Goal: Task Accomplishment & Management: Complete application form

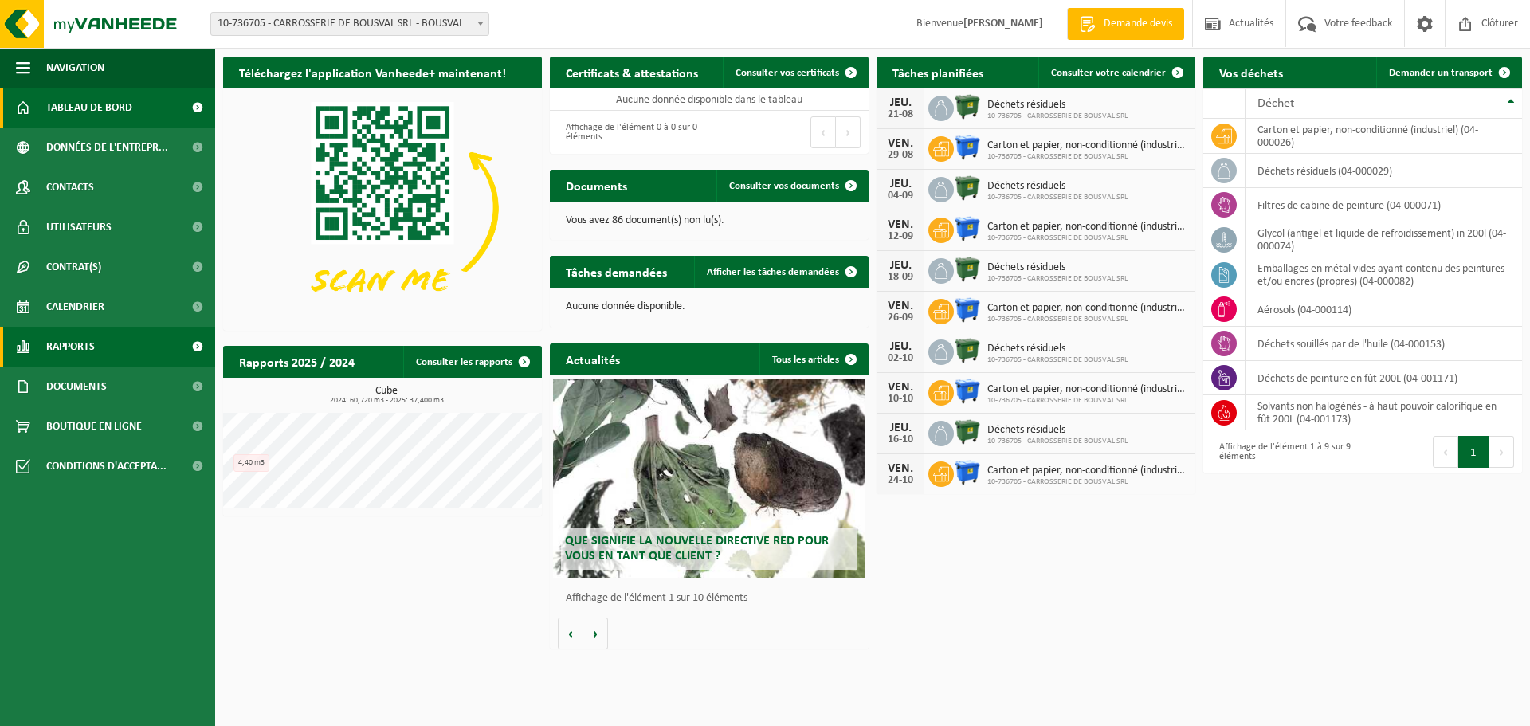
drag, startPoint x: 95, startPoint y: 345, endPoint x: 117, endPoint y: 342, distance: 22.5
click at [95, 346] on span "Rapports" at bounding box center [70, 347] width 49 height 40
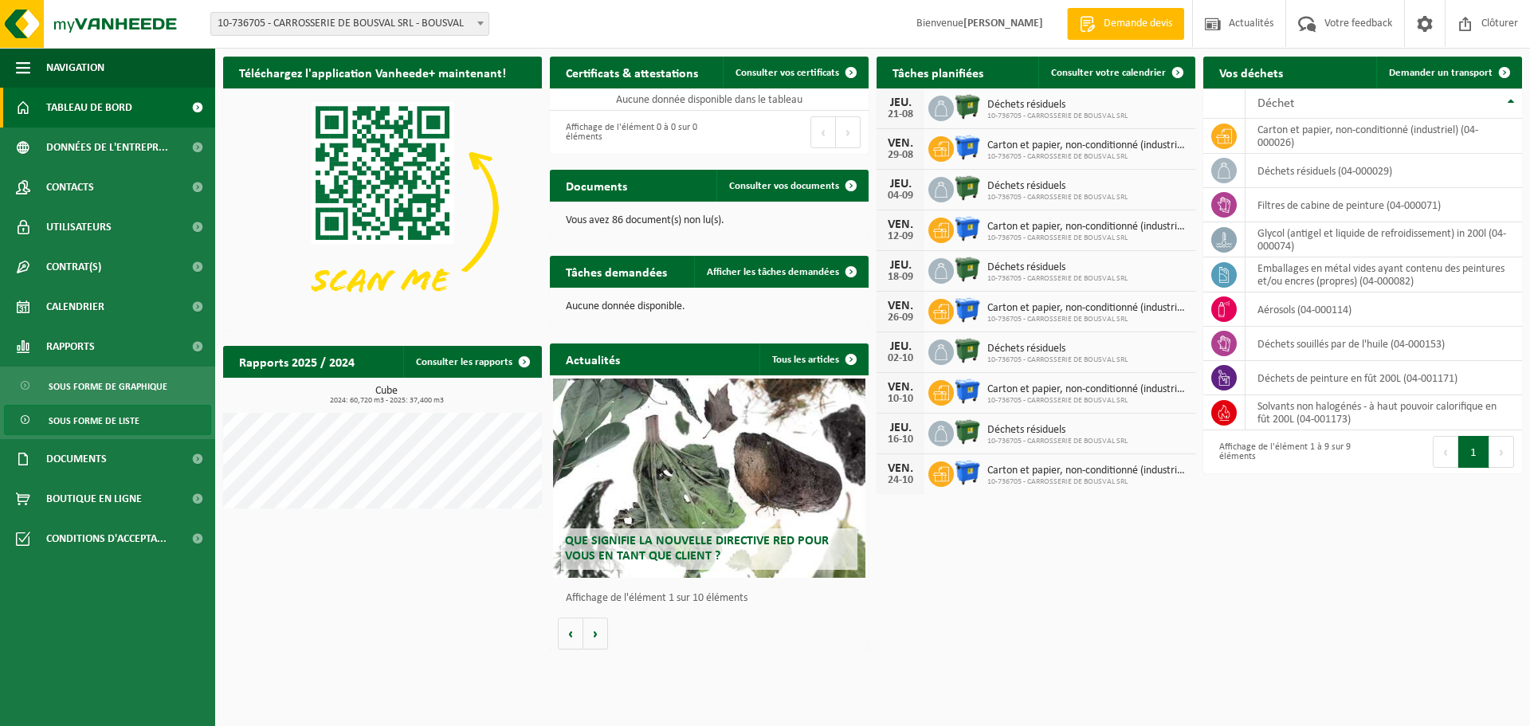
click at [111, 422] on span "Sous forme de liste" at bounding box center [94, 421] width 91 height 30
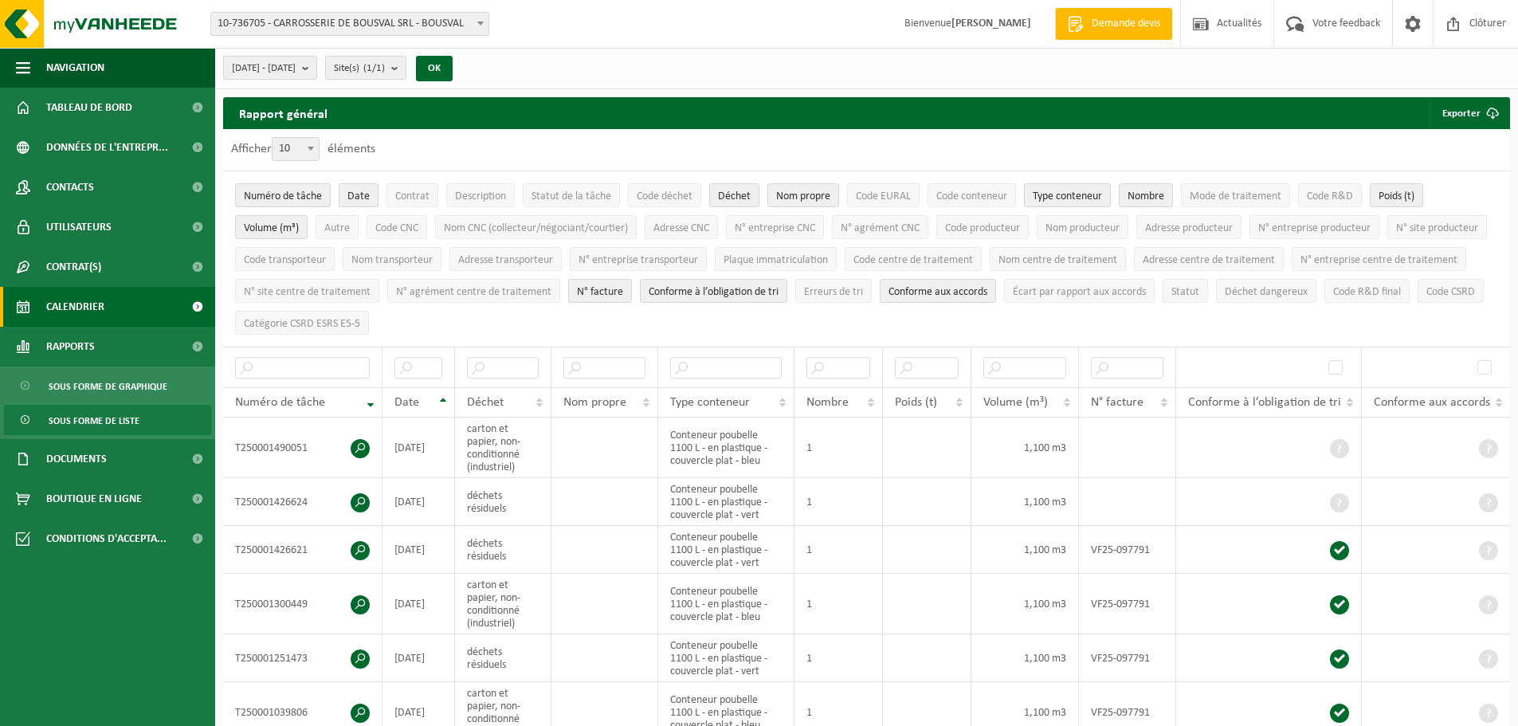
click at [118, 302] on link "Calendrier" at bounding box center [107, 307] width 215 height 40
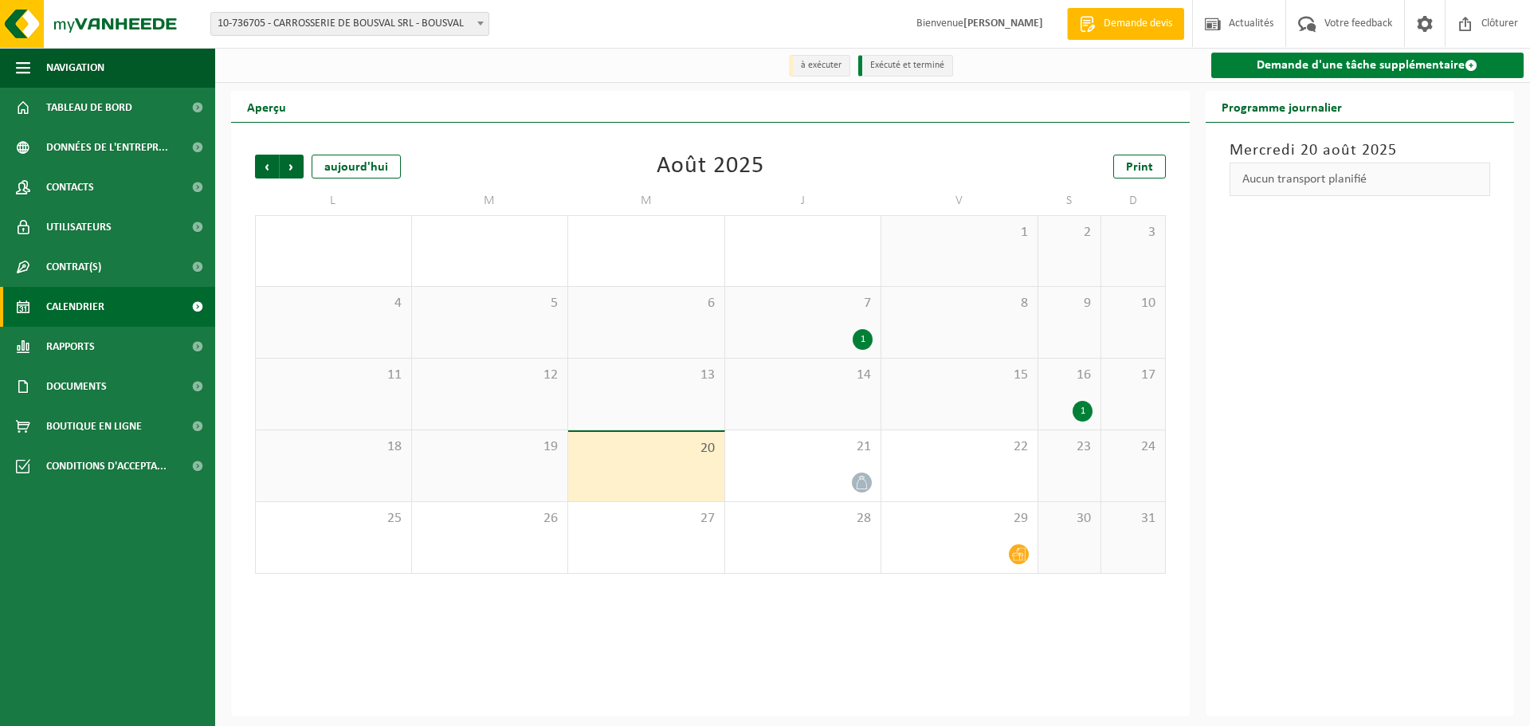
click at [1373, 65] on link "Demande d'une tâche supplémentaire" at bounding box center [1367, 66] width 313 height 26
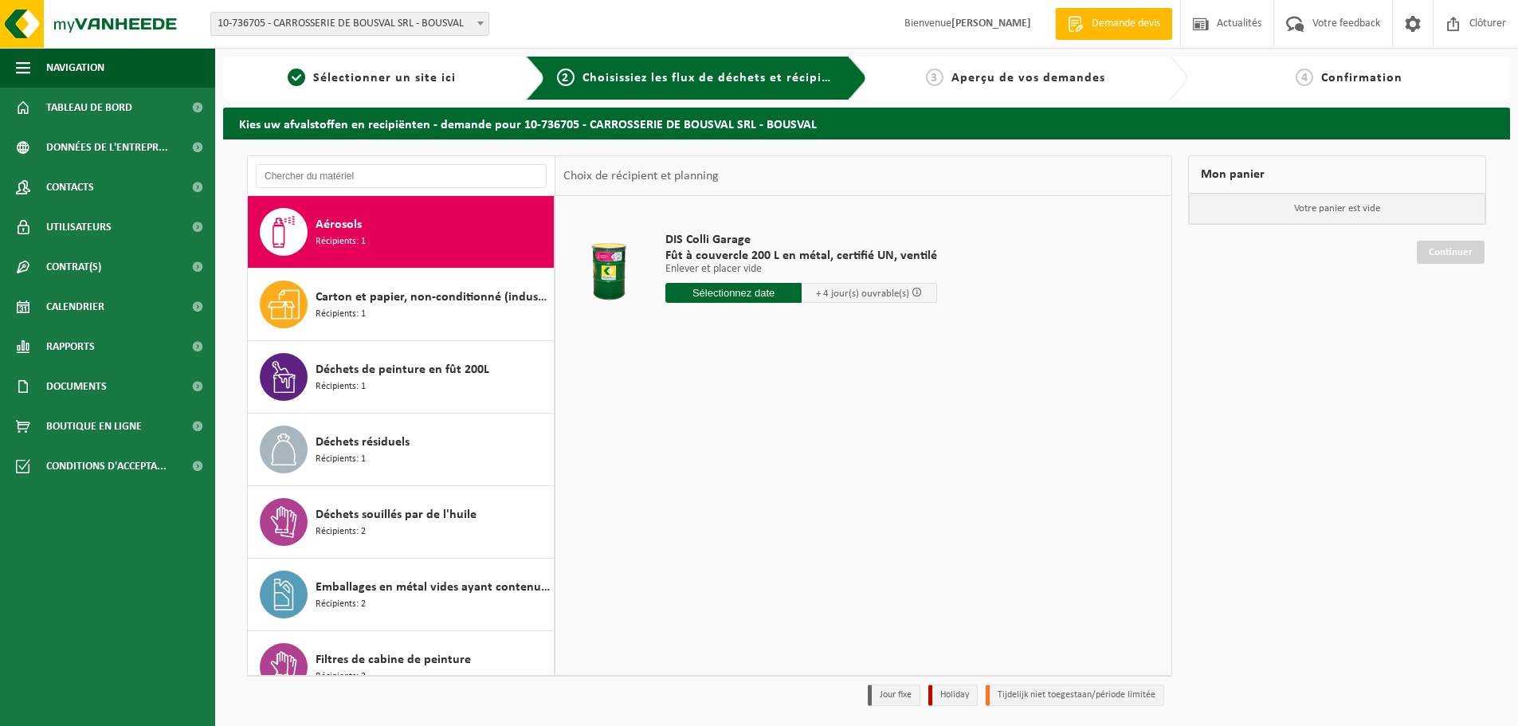
click at [367, 228] on div "Aérosols Récipients: 1" at bounding box center [433, 232] width 234 height 48
click at [735, 296] on input "text" at bounding box center [733, 293] width 136 height 20
click at [677, 485] on div "25" at bounding box center [680, 486] width 28 height 26
type input "à partir de 2025-08-25"
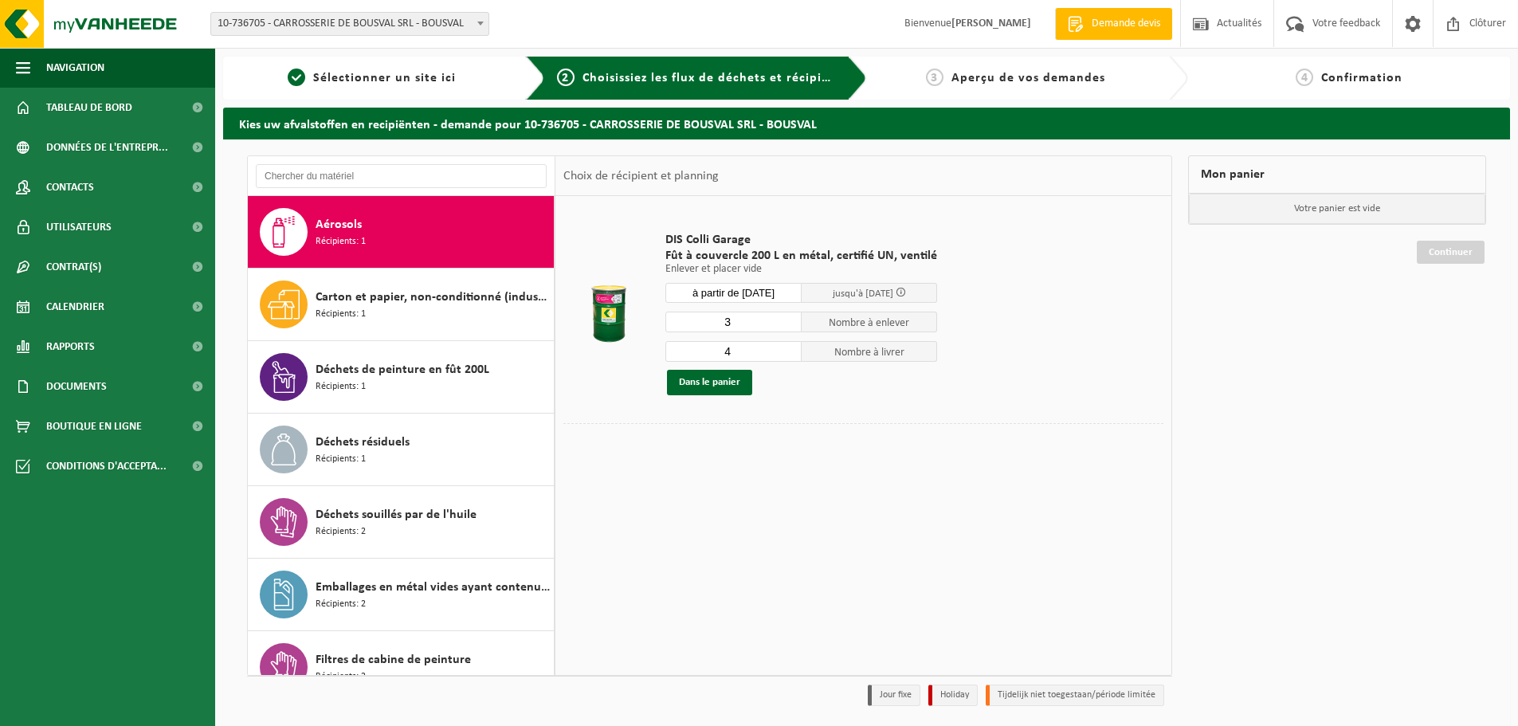
click at [784, 324] on input "3" at bounding box center [733, 322] width 136 height 21
click at [784, 324] on input "2" at bounding box center [733, 322] width 136 height 21
click at [784, 324] on input "1" at bounding box center [733, 322] width 136 height 21
click at [784, 324] on input "0" at bounding box center [733, 322] width 136 height 21
type input "1"
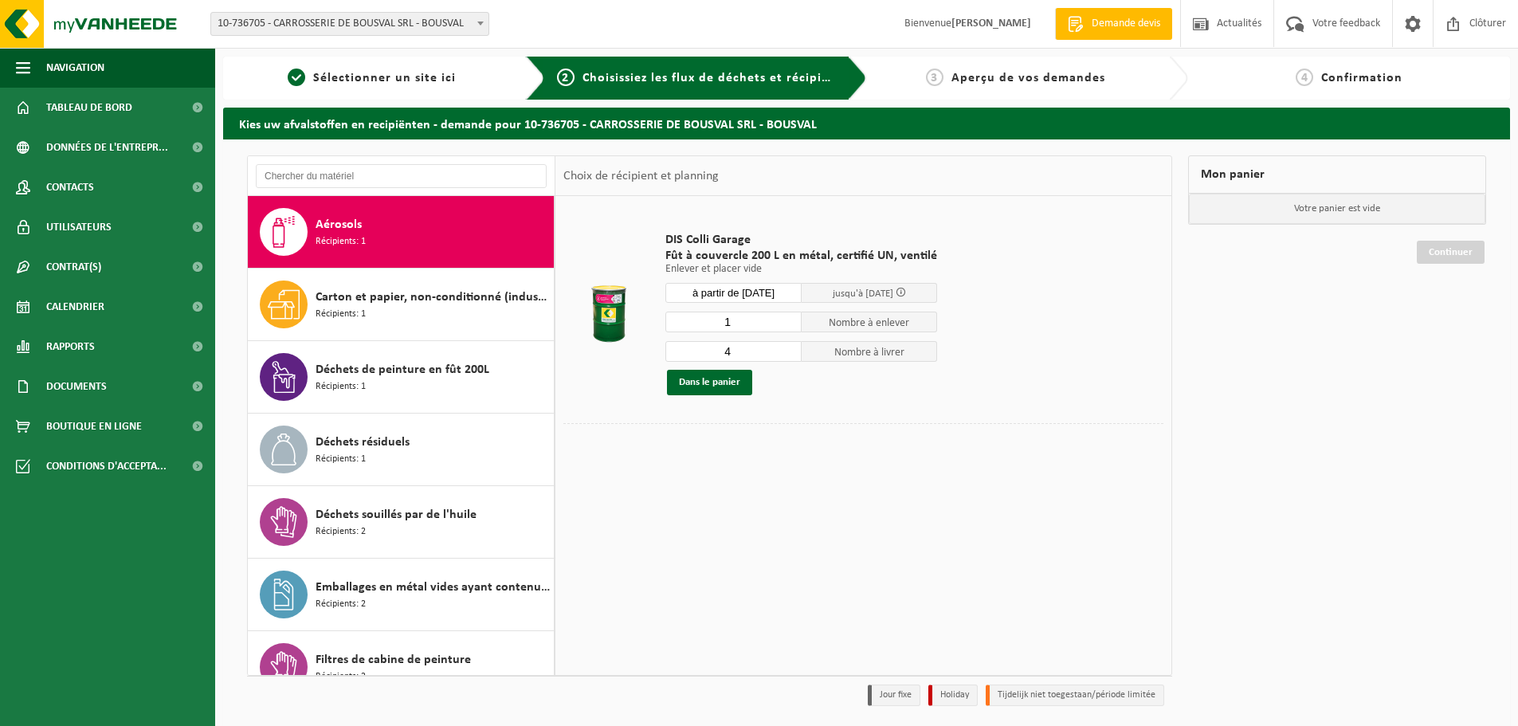
click at [787, 316] on input "1" at bounding box center [733, 322] width 136 height 21
click at [788, 354] on input "3" at bounding box center [733, 351] width 136 height 21
click at [788, 354] on input "2" at bounding box center [733, 351] width 136 height 21
click at [788, 354] on input "1" at bounding box center [733, 351] width 136 height 21
click at [788, 354] on input "0" at bounding box center [733, 351] width 136 height 21
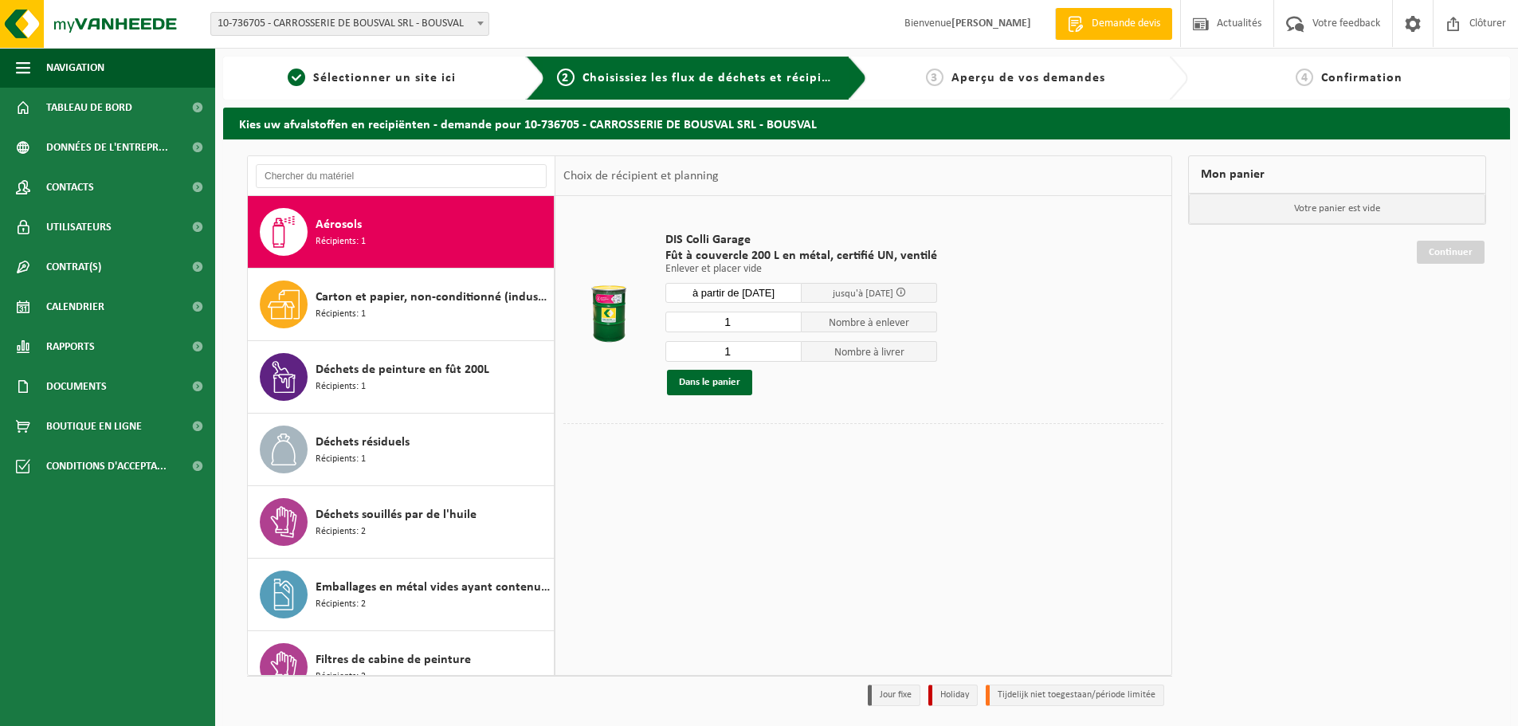
type input "1"
click at [790, 345] on input "1" at bounding box center [733, 351] width 136 height 21
click at [716, 383] on button "Dans le panier" at bounding box center [709, 383] width 85 height 26
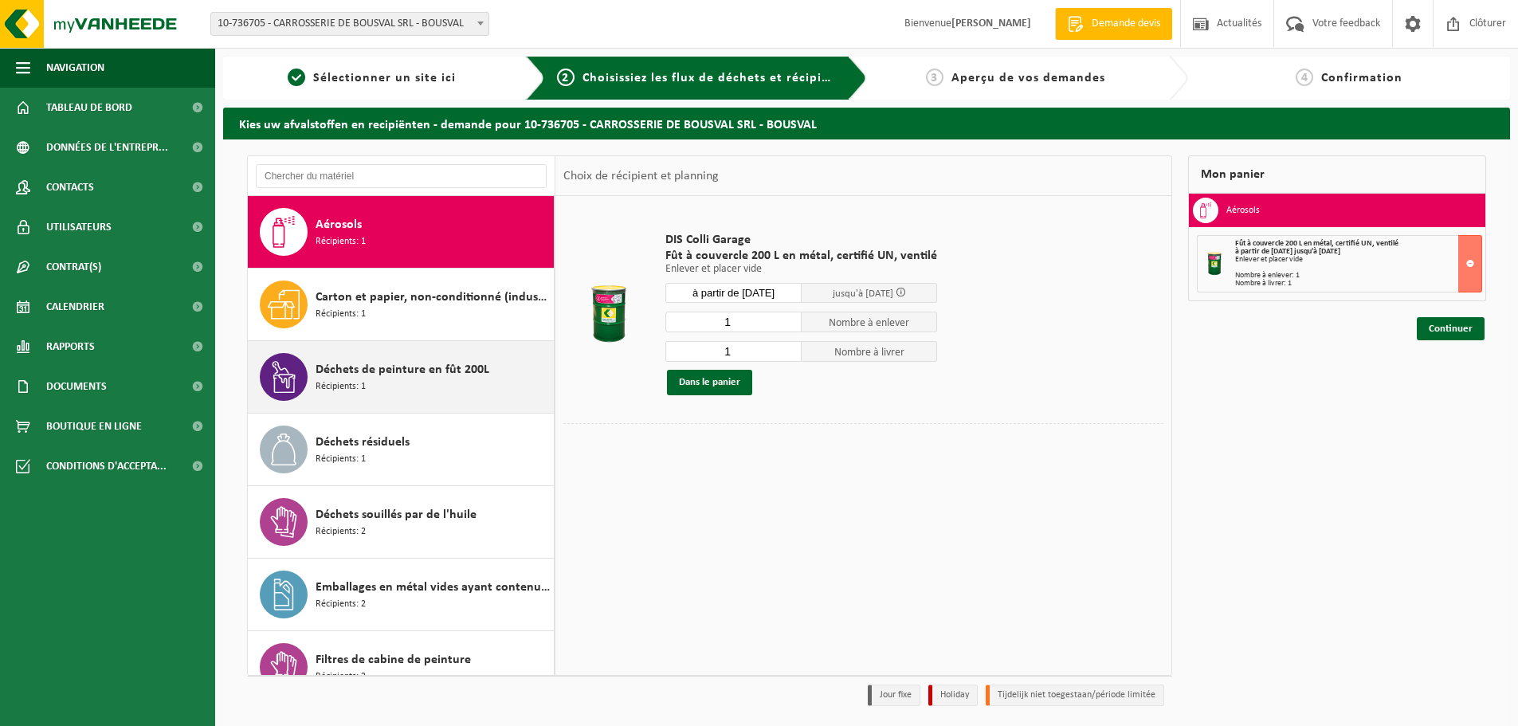
click at [380, 376] on span "Déchets de peinture en fût 200L" at bounding box center [403, 369] width 174 height 19
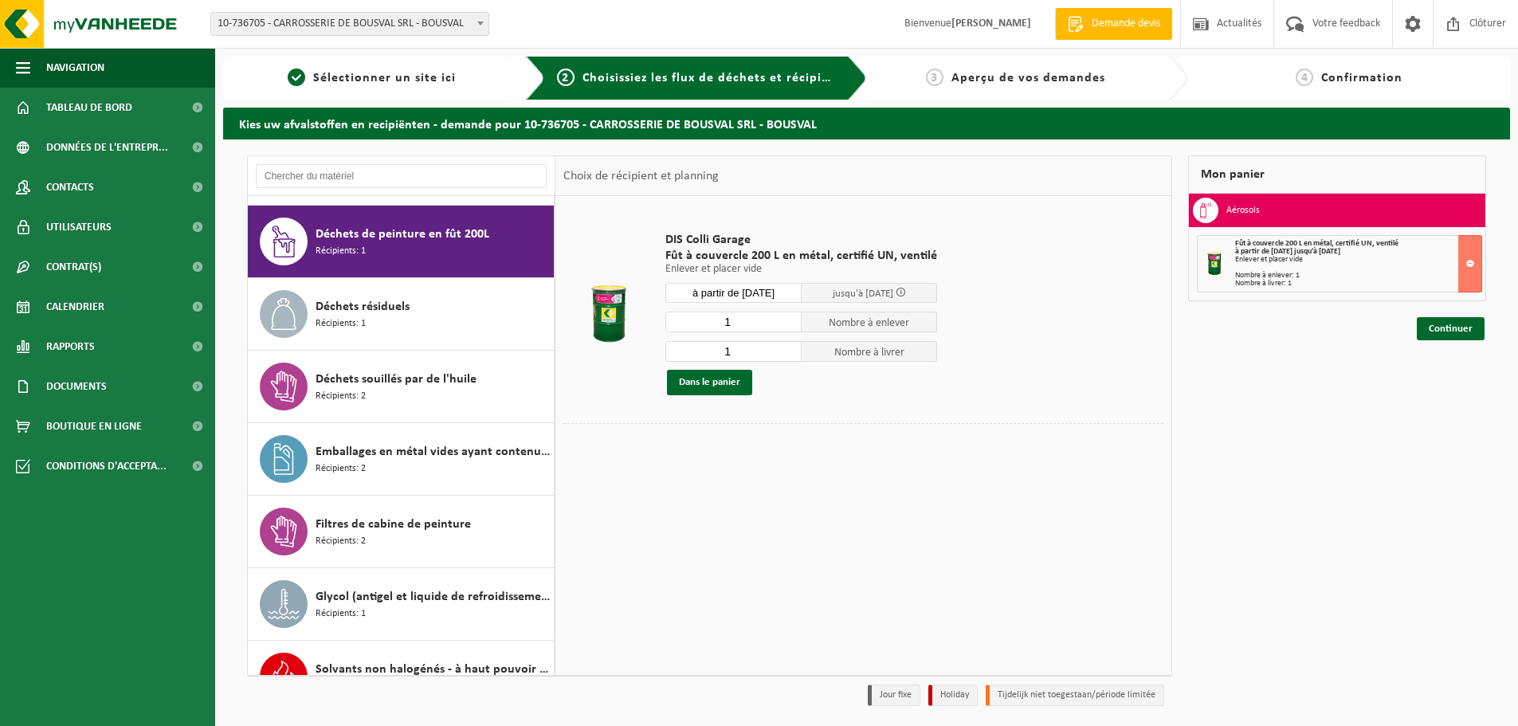
scroll to position [145, 0]
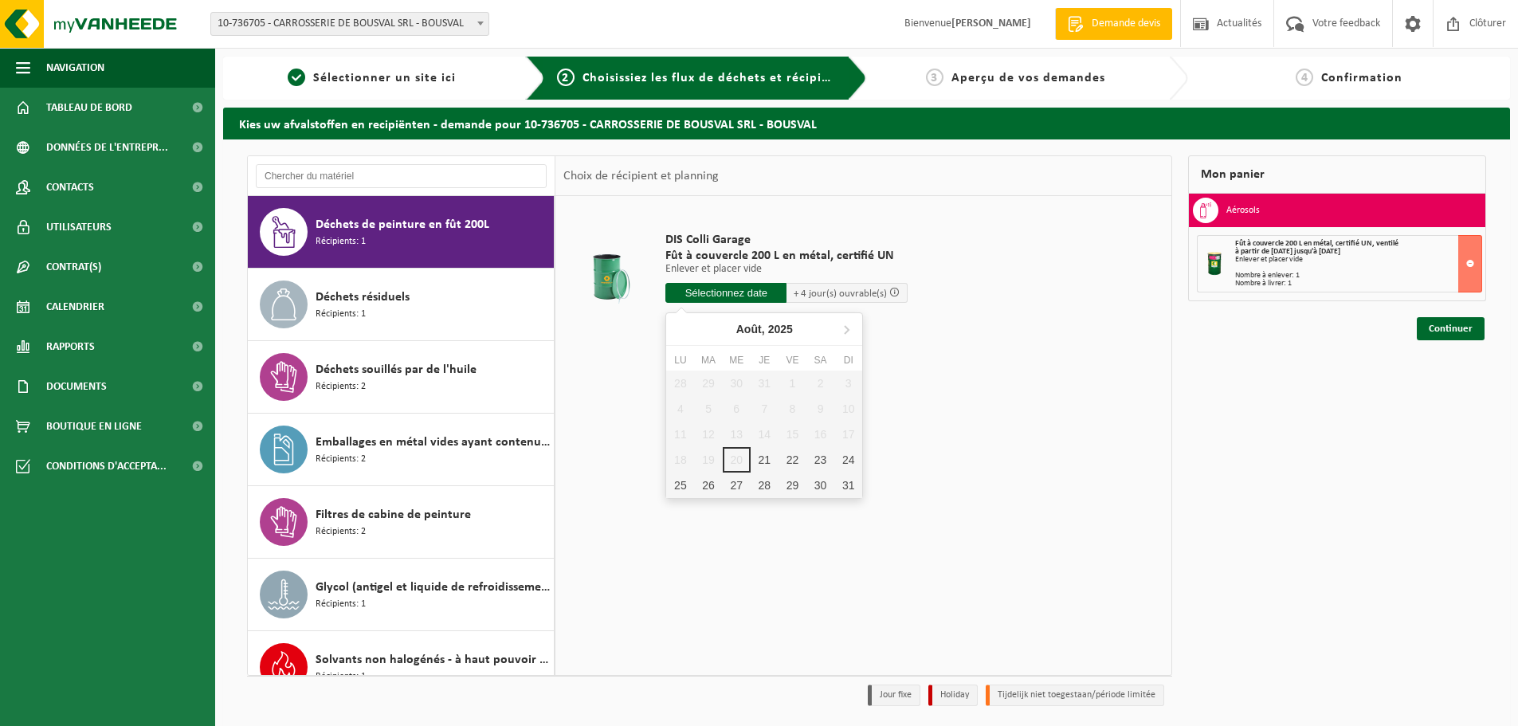
click at [701, 294] on input "text" at bounding box center [725, 293] width 121 height 20
click at [681, 496] on div "25" at bounding box center [680, 486] width 28 height 26
type input "à partir de 2025-08-25"
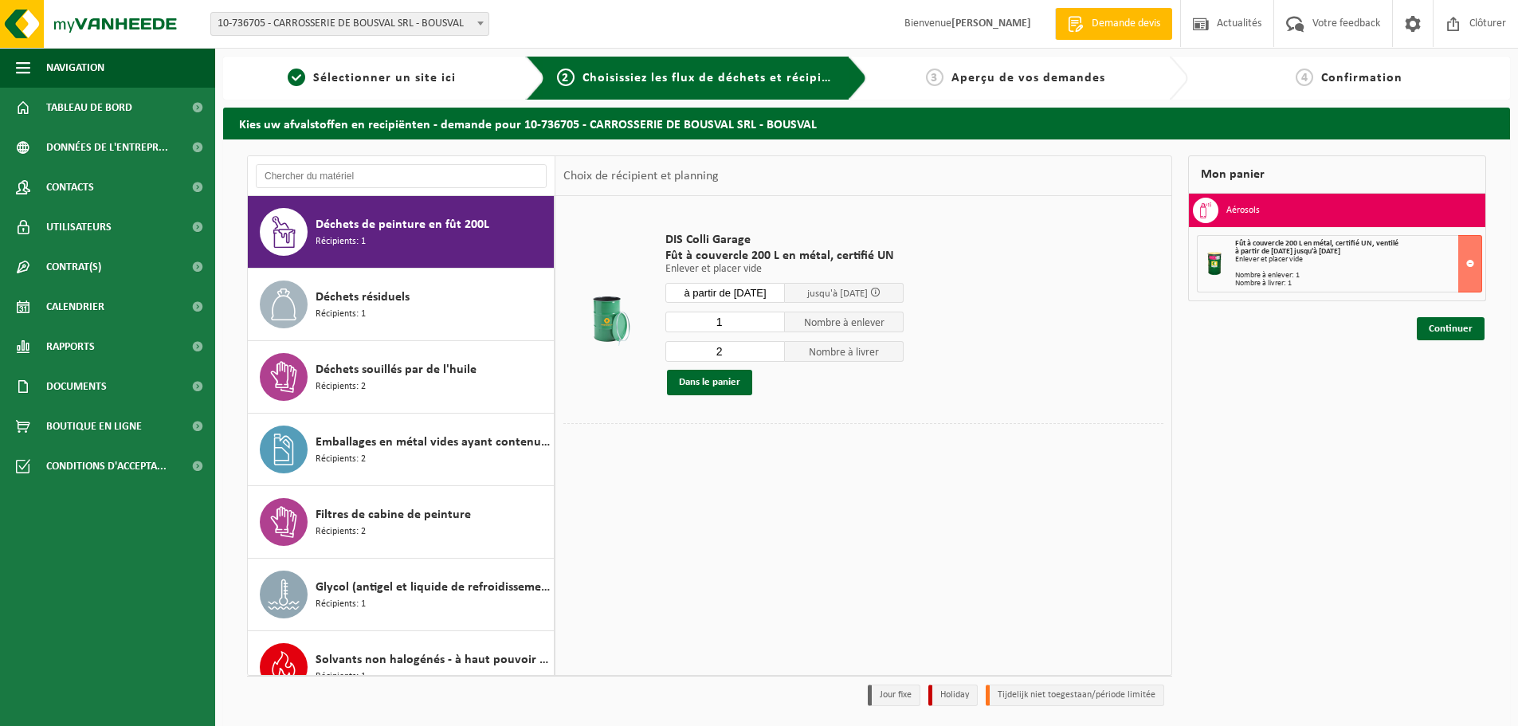
type input "1"
click at [771, 327] on input "1" at bounding box center [725, 322] width 120 height 21
type input "1"
click at [771, 357] on input "1" at bounding box center [725, 351] width 120 height 21
click at [715, 383] on button "Dans le panier" at bounding box center [709, 383] width 85 height 26
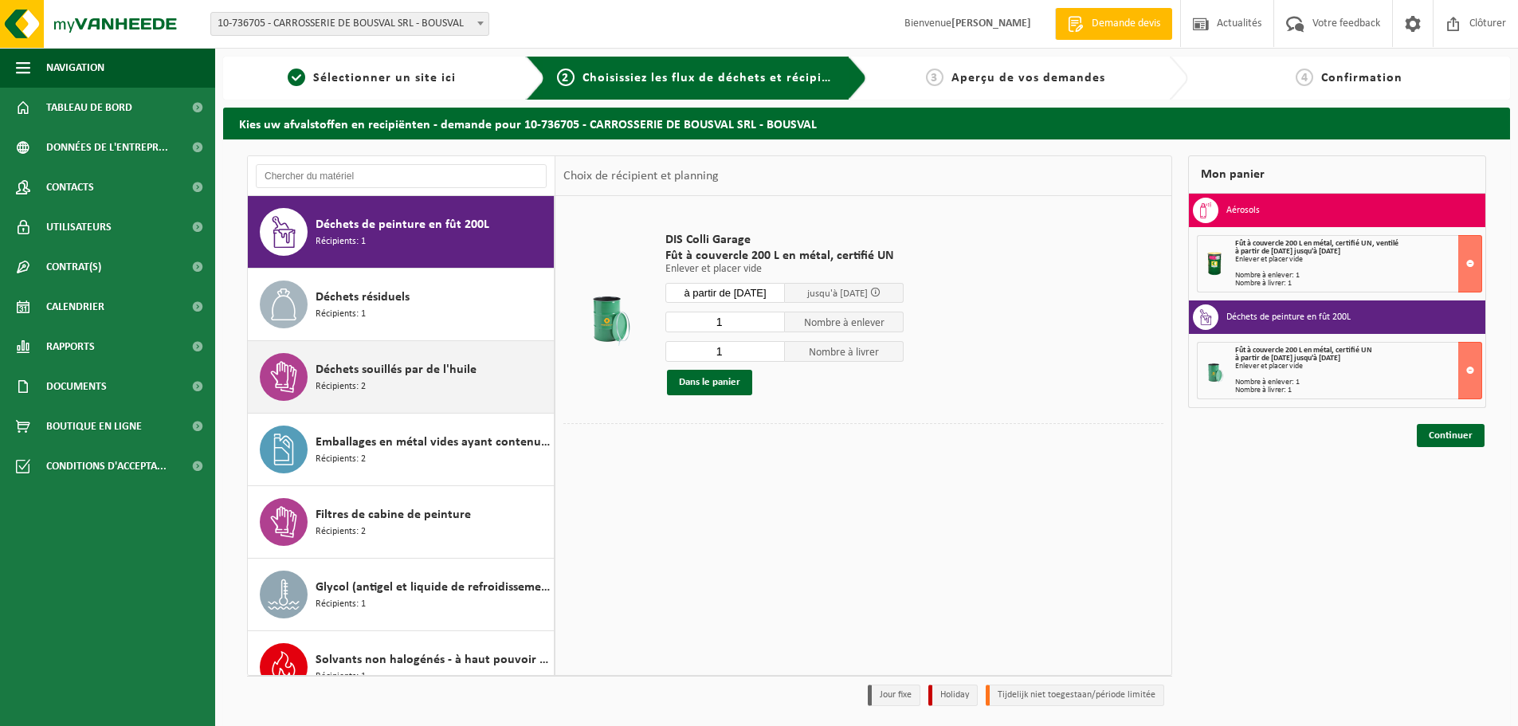
click at [378, 379] on div "Déchets souillés par de l'huile Récipients: 2" at bounding box center [433, 377] width 234 height 48
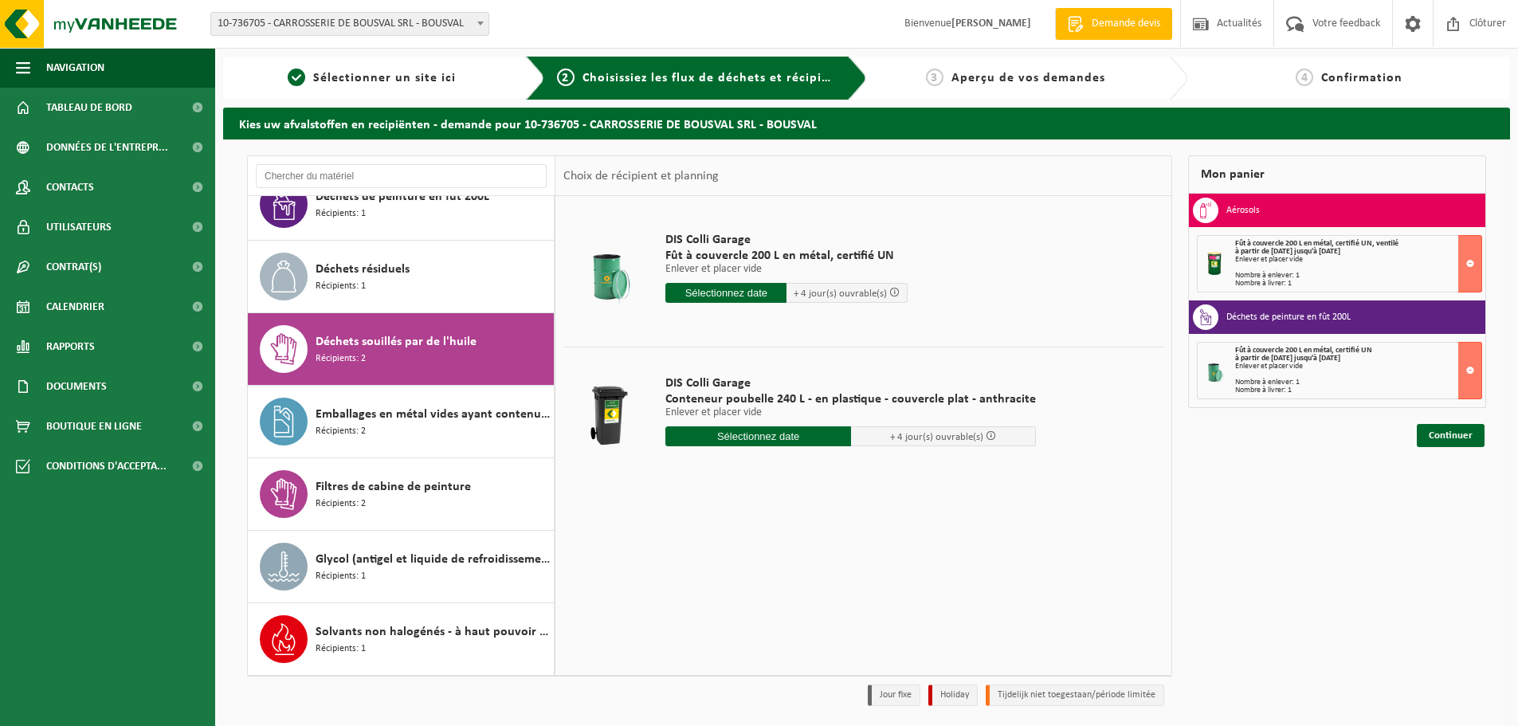
click at [756, 430] on input "text" at bounding box center [758, 436] width 186 height 20
click at [681, 625] on div "25" at bounding box center [680, 629] width 28 height 26
type input "à partir de 2025-08-25"
type input "2025-08-25"
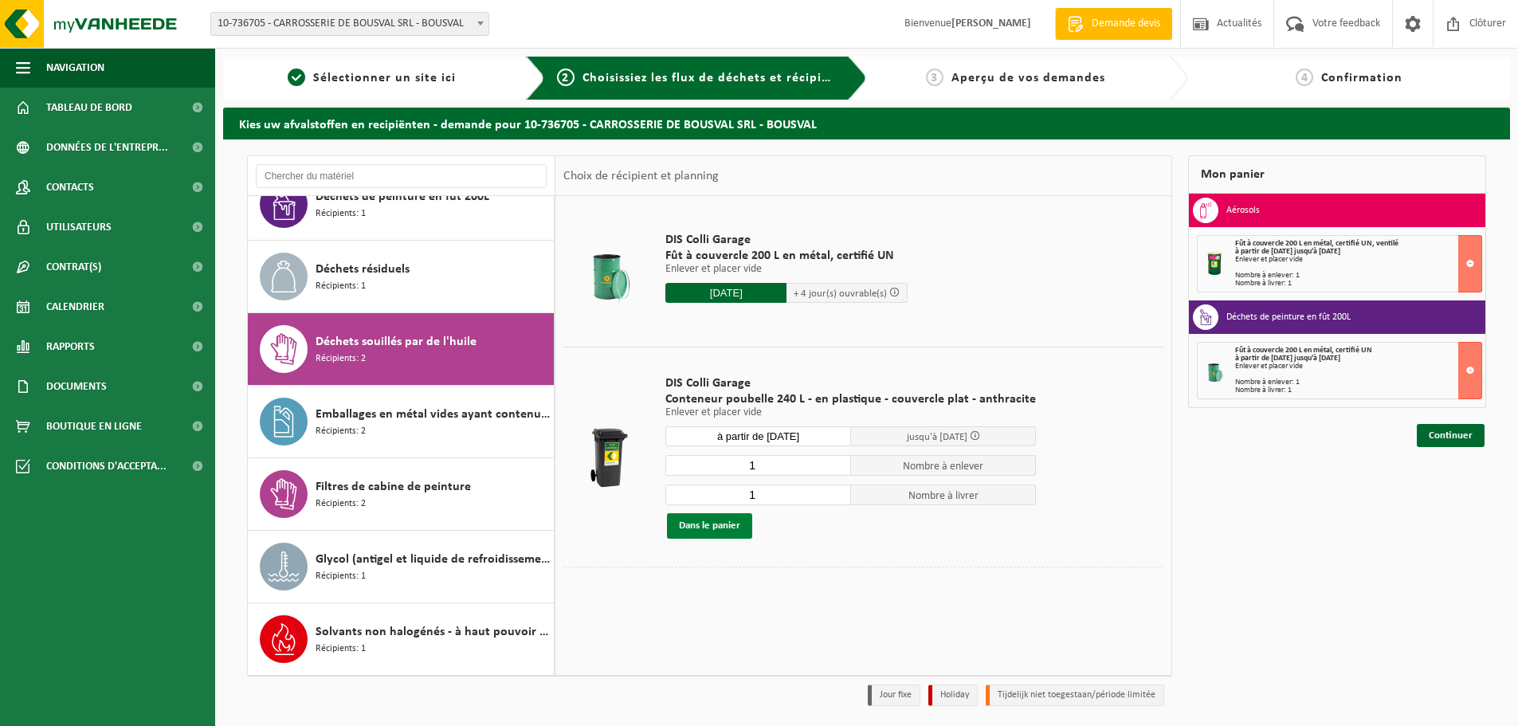
click at [720, 525] on button "Dans le panier" at bounding box center [709, 526] width 85 height 26
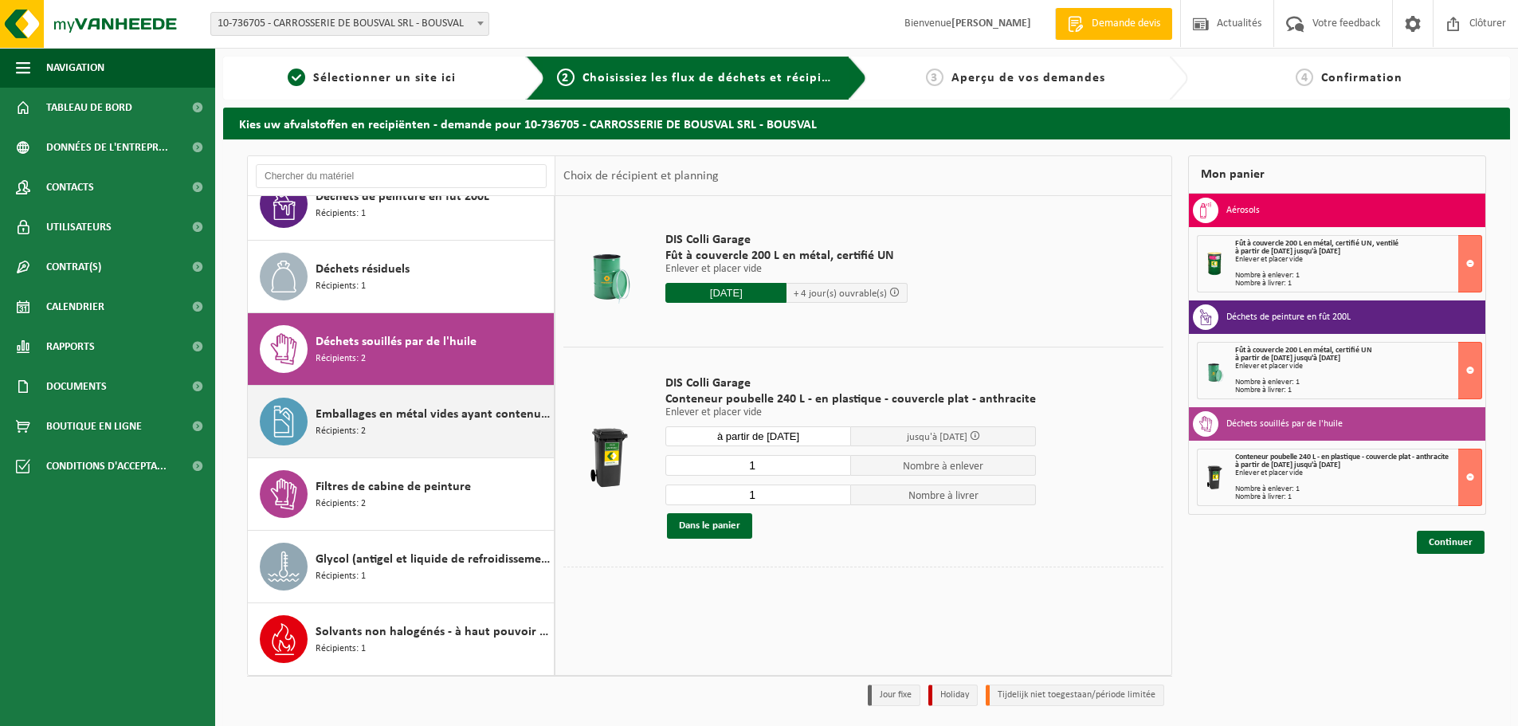
click at [385, 415] on span "Emballages en métal vides ayant contenu des peintures et/ou encres (propres)" at bounding box center [433, 414] width 234 height 19
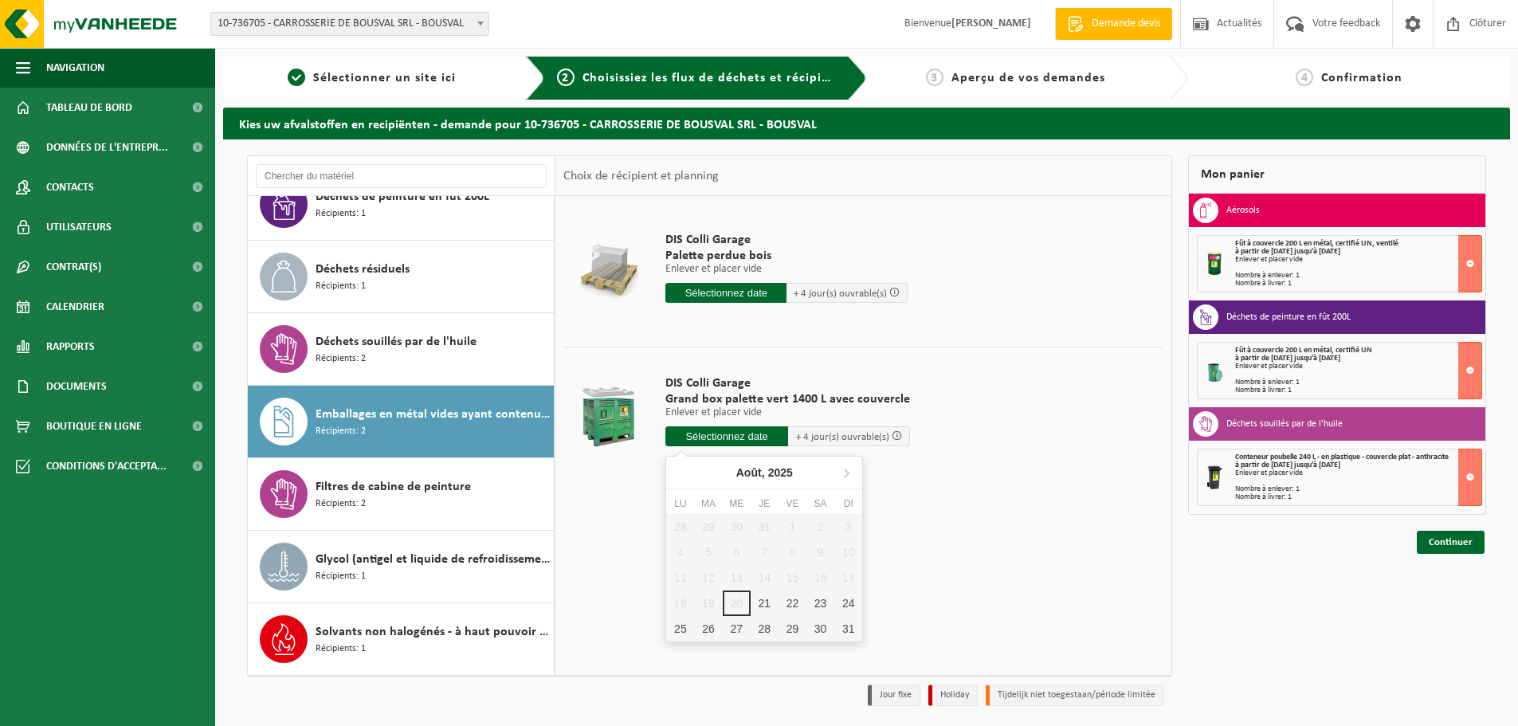
click at [728, 439] on input "text" at bounding box center [726, 436] width 123 height 20
click at [687, 622] on div "25" at bounding box center [680, 629] width 28 height 26
type input "à partir de 2025-08-25"
type input "2025-08-25"
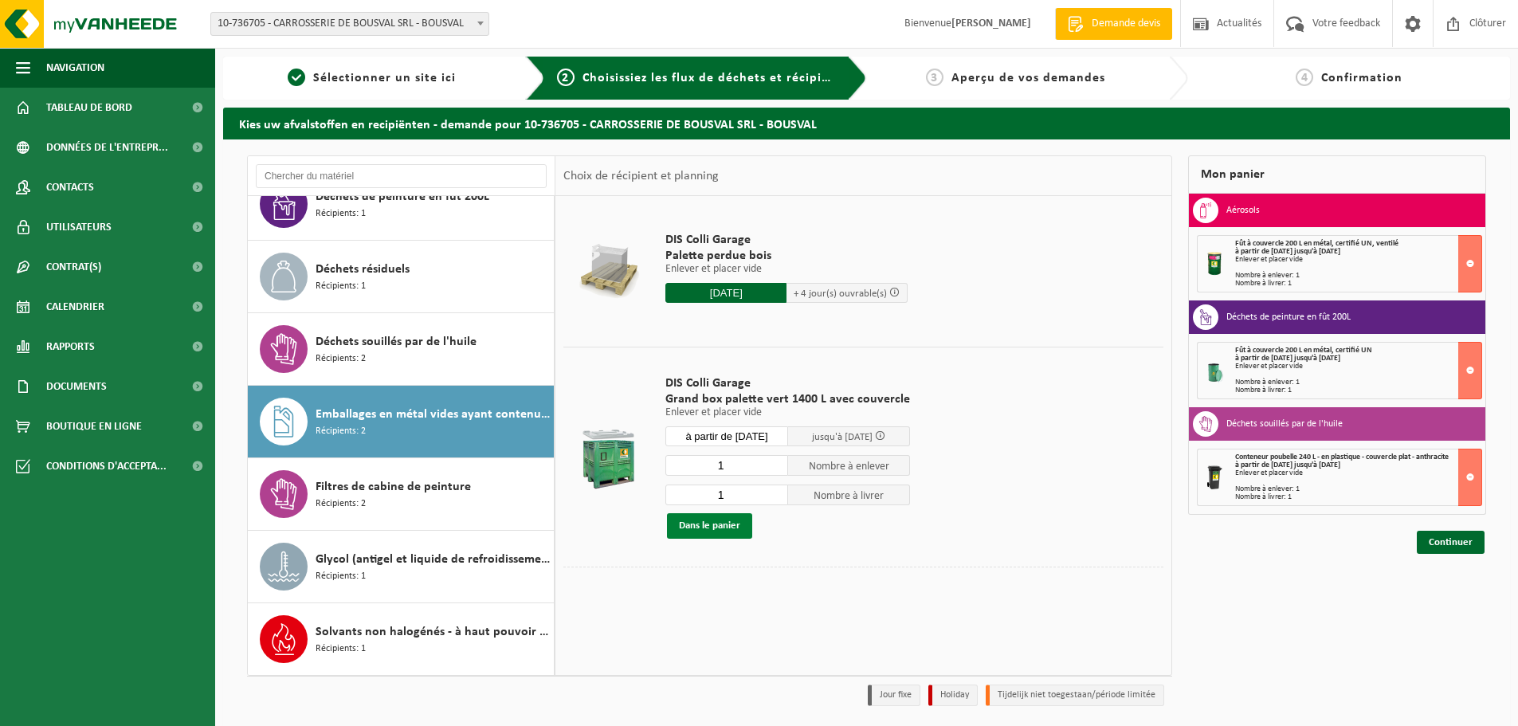
click at [726, 528] on button "Dans le panier" at bounding box center [709, 526] width 85 height 26
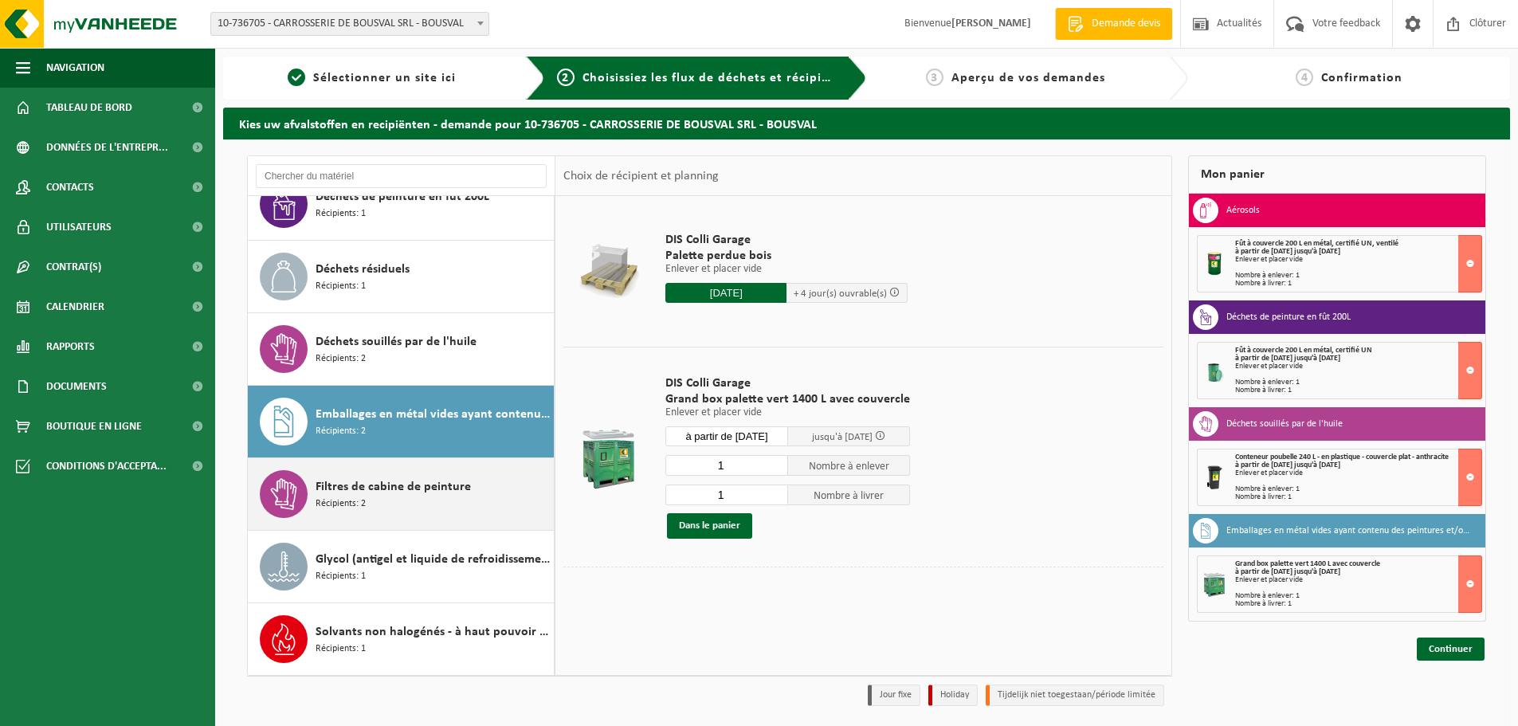
click at [369, 496] on span "Filtres de cabine de peinture" at bounding box center [393, 486] width 155 height 19
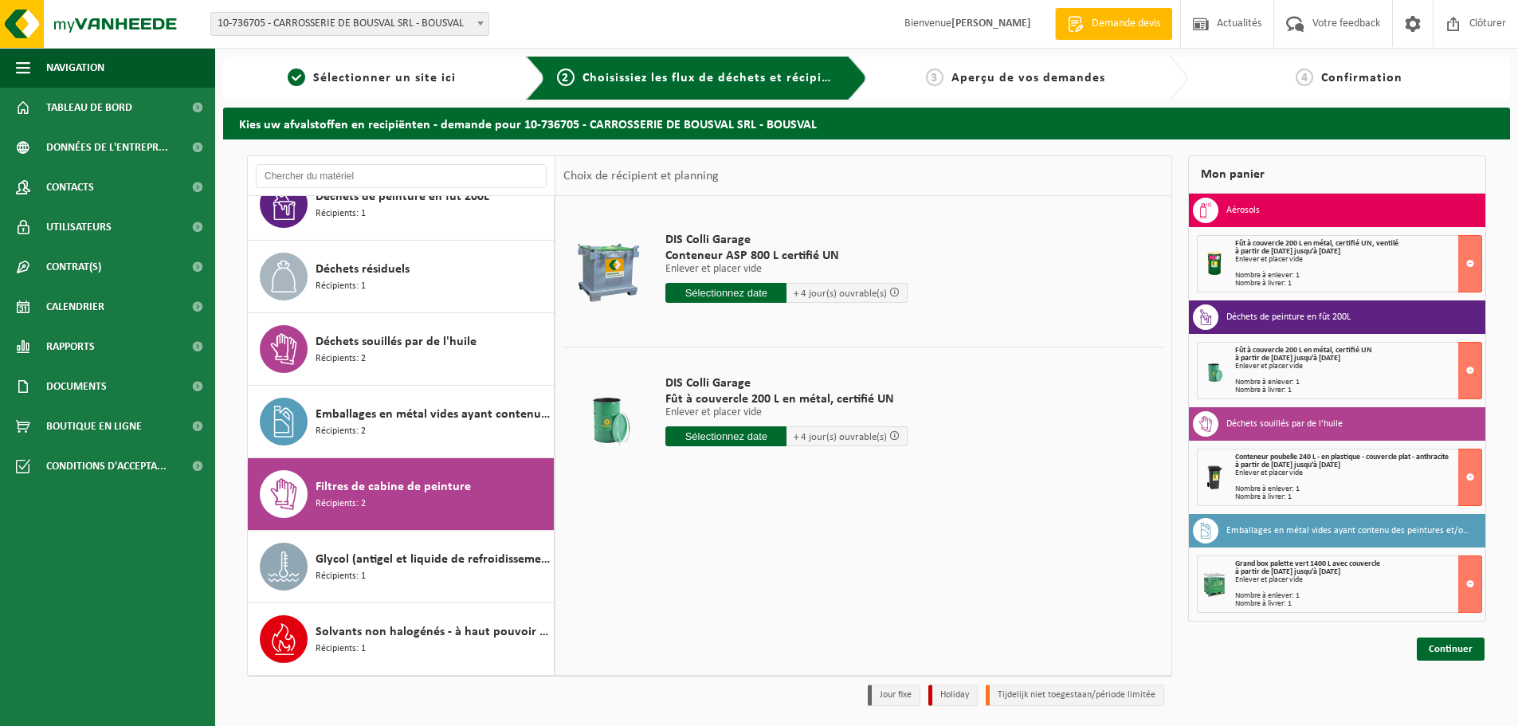
click at [726, 439] on input "text" at bounding box center [725, 436] width 121 height 20
click at [682, 631] on div "25" at bounding box center [680, 629] width 28 height 26
type input "à partir de 2025-08-25"
type input "2025-08-25"
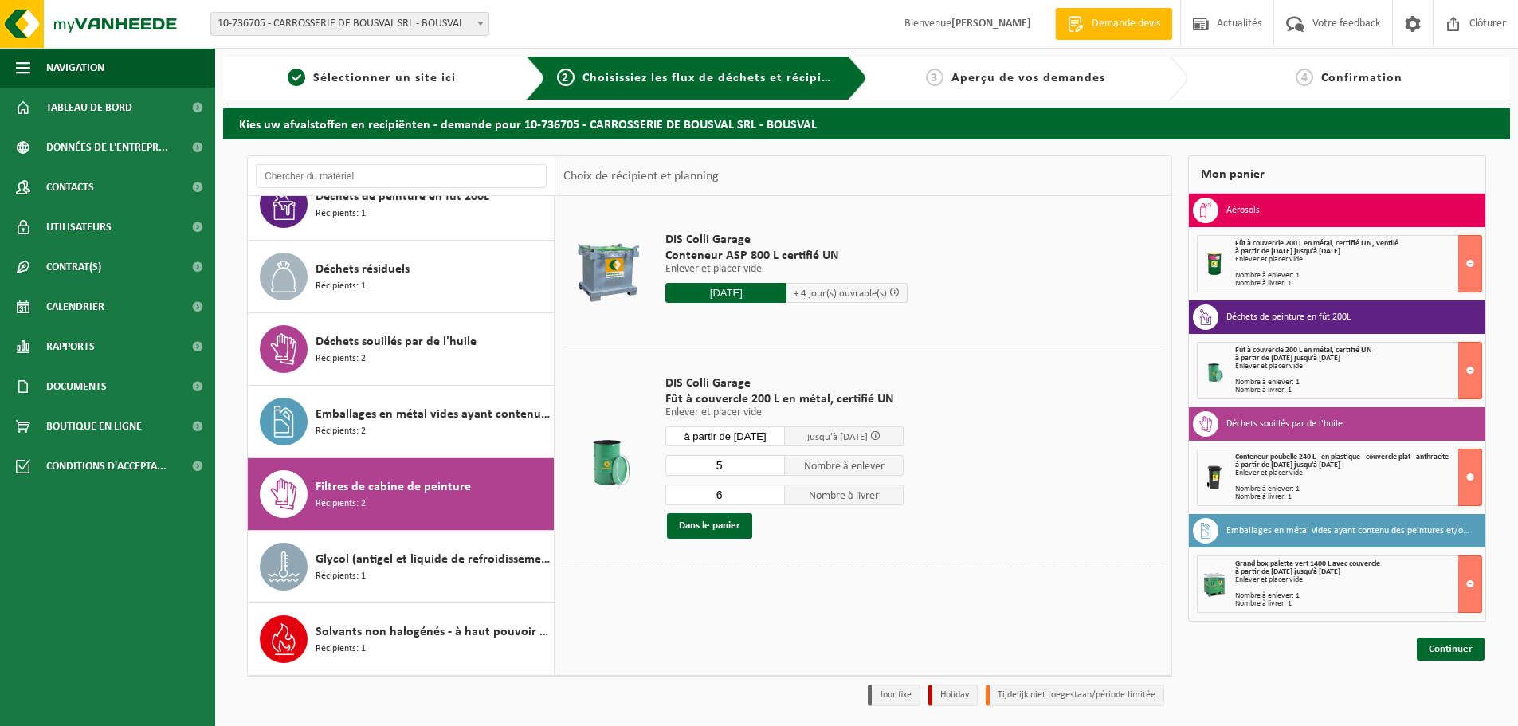
click at [775, 469] on input "5" at bounding box center [725, 465] width 120 height 21
type input "4"
click at [775, 469] on input "4" at bounding box center [725, 465] width 120 height 21
click at [771, 498] on input "5" at bounding box center [725, 495] width 120 height 21
type input "4"
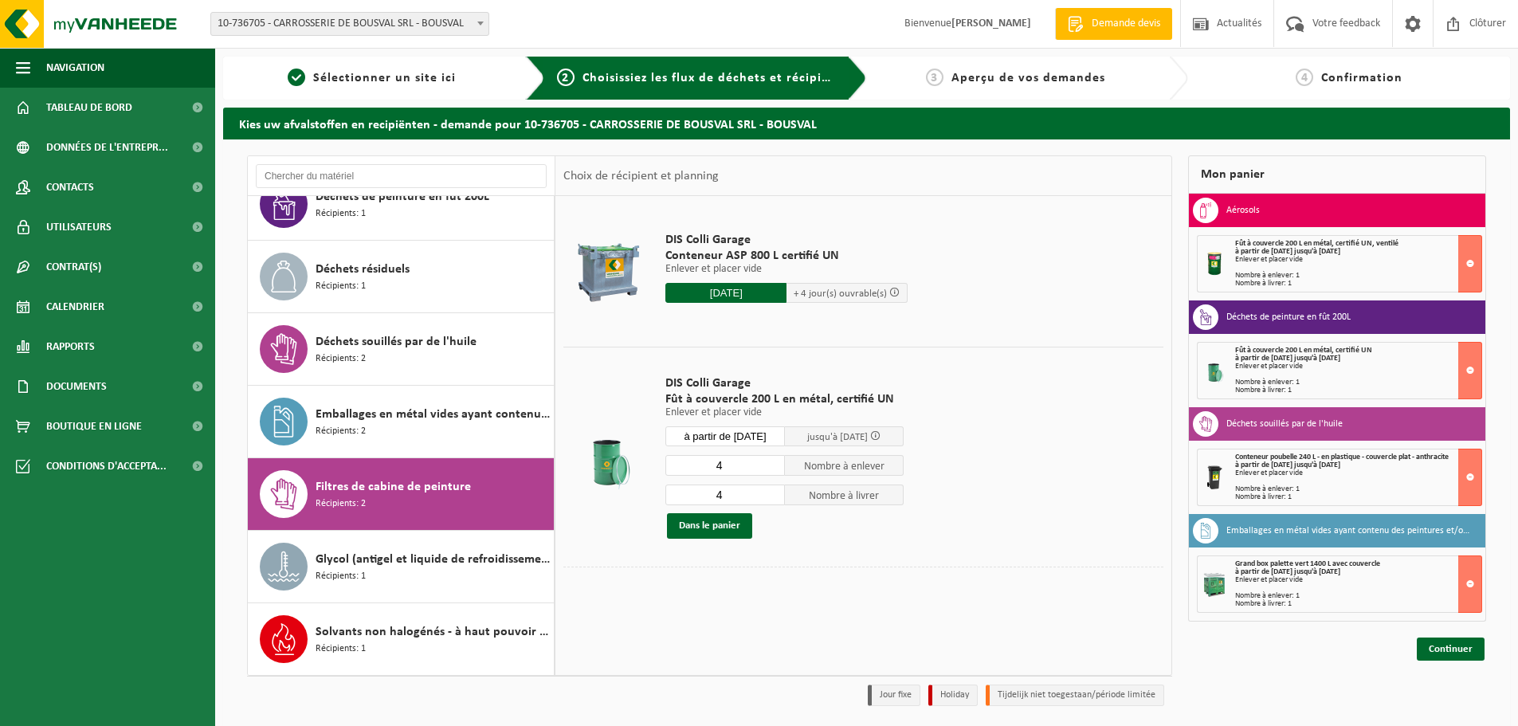
click at [771, 498] on input "4" at bounding box center [725, 495] width 120 height 21
click at [708, 524] on button "Dans le panier" at bounding box center [709, 526] width 85 height 26
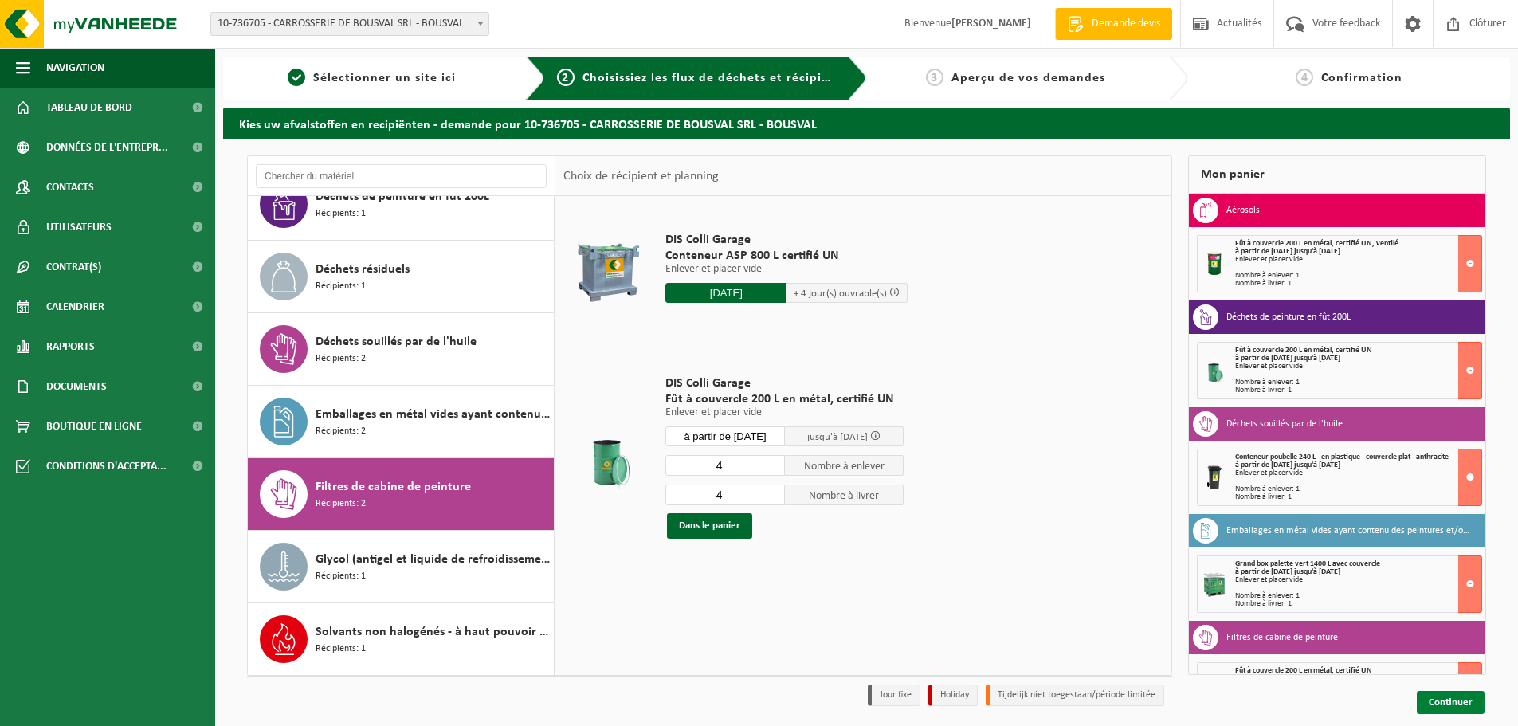
click at [1455, 701] on link "Continuer" at bounding box center [1451, 702] width 68 height 23
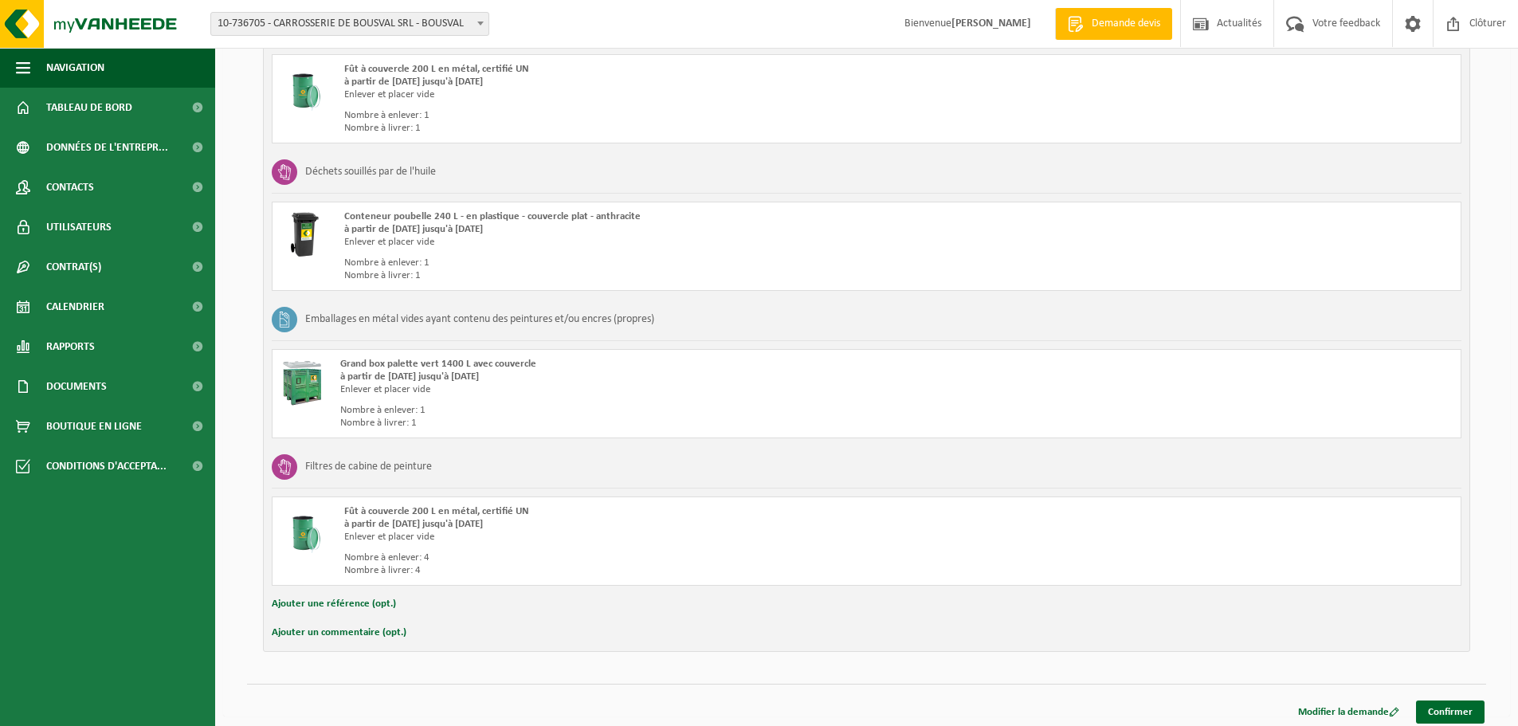
scroll to position [477, 0]
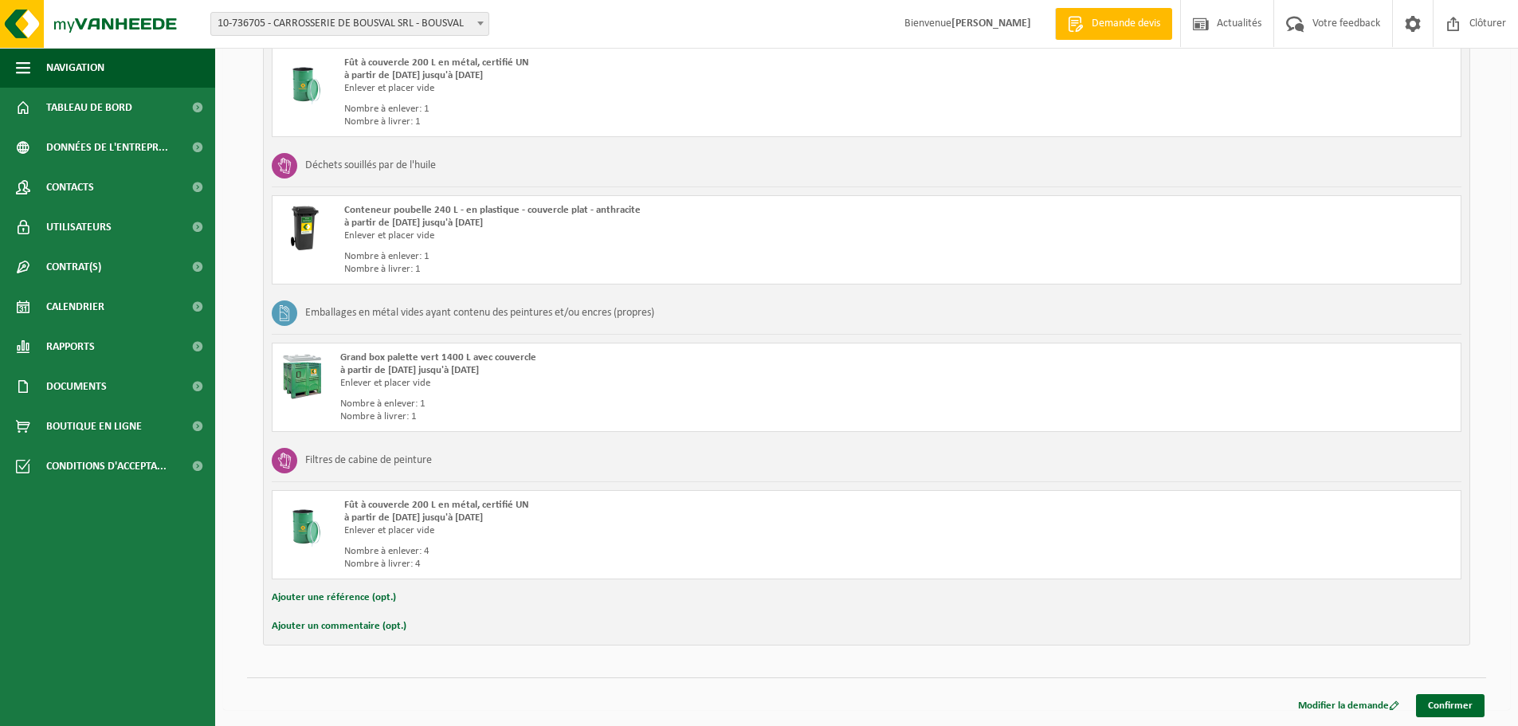
click at [363, 626] on button "Ajouter un commentaire (opt.)" at bounding box center [339, 626] width 135 height 21
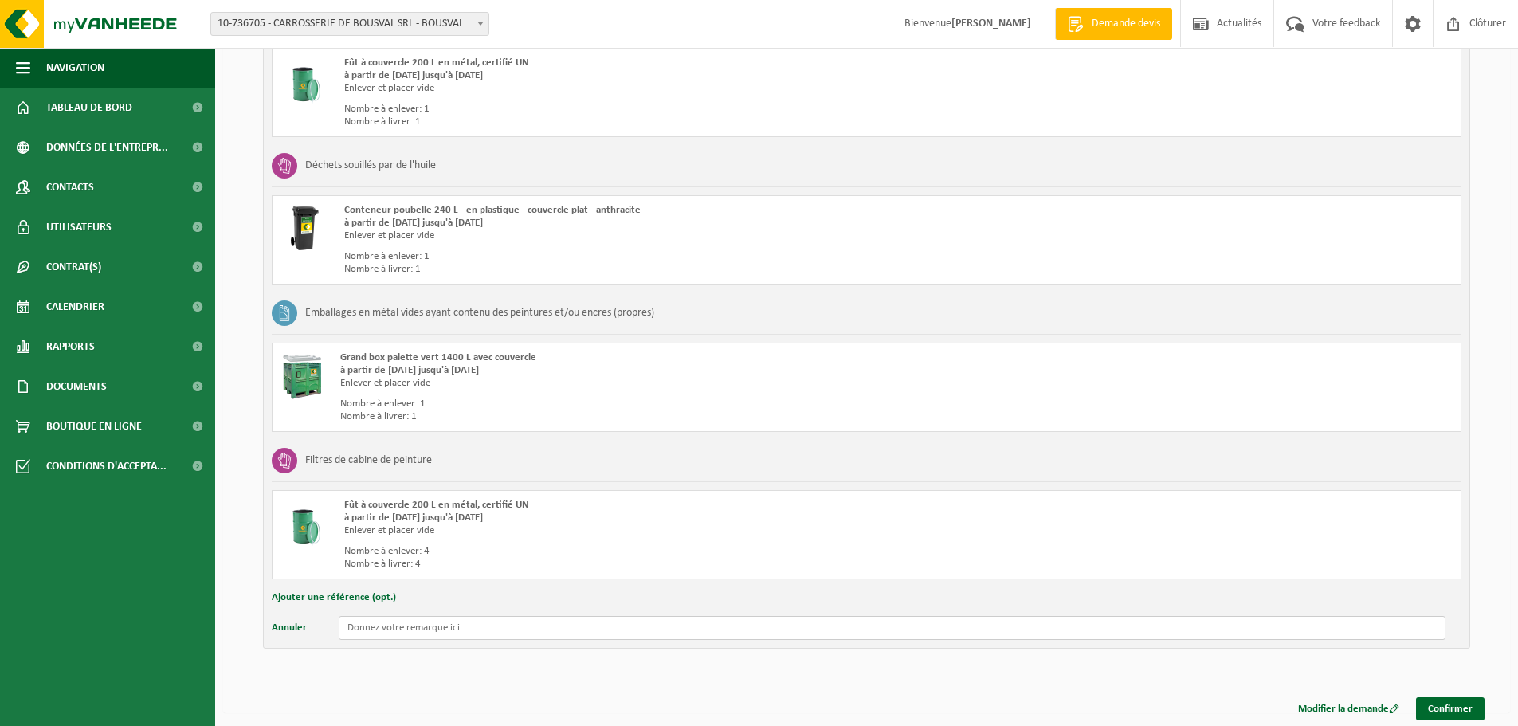
click at [526, 632] on input "text" at bounding box center [892, 628] width 1107 height 24
type input "Si possible, éviter un enlèvement le 27/08"
click at [1466, 706] on link "Confirmer" at bounding box center [1450, 708] width 69 height 23
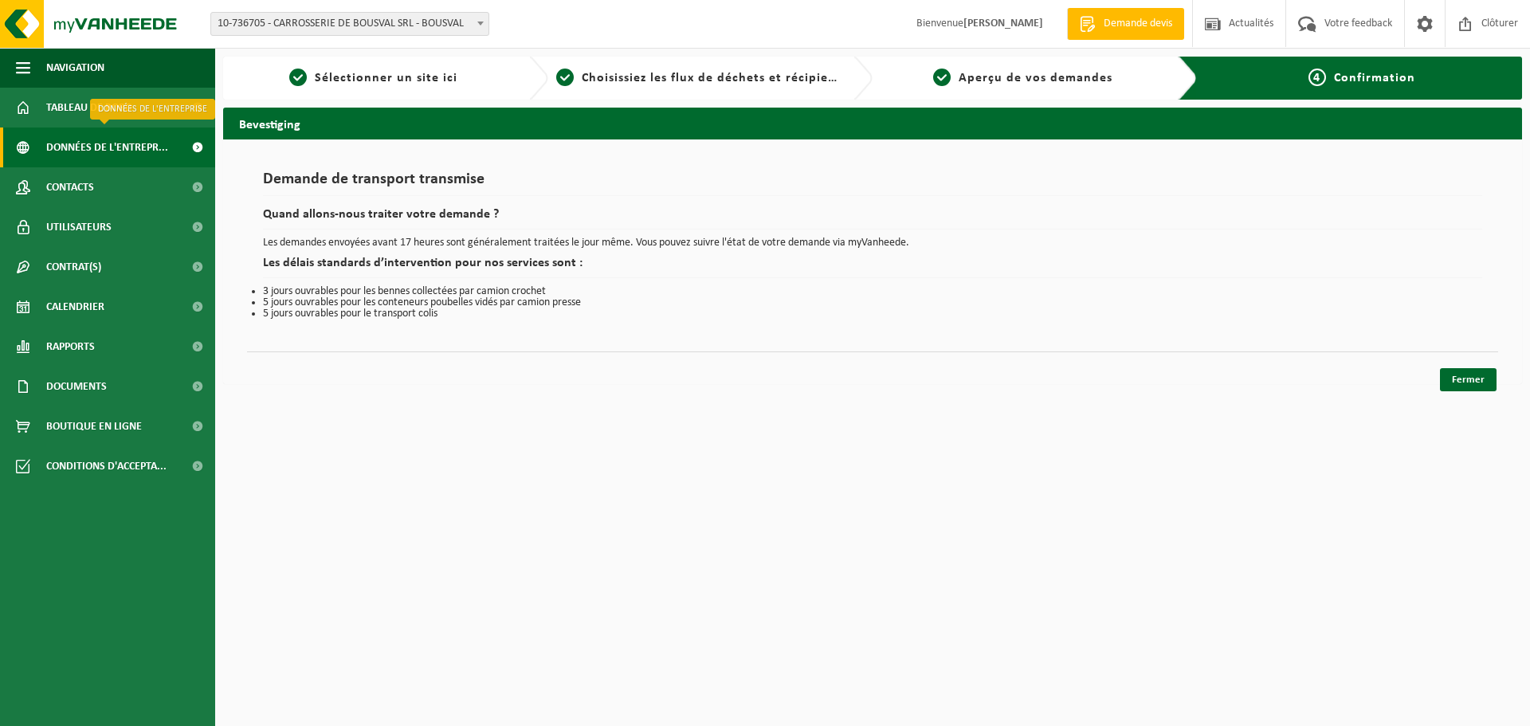
click at [123, 140] on span "Données de l'entrepr..." at bounding box center [107, 148] width 122 height 40
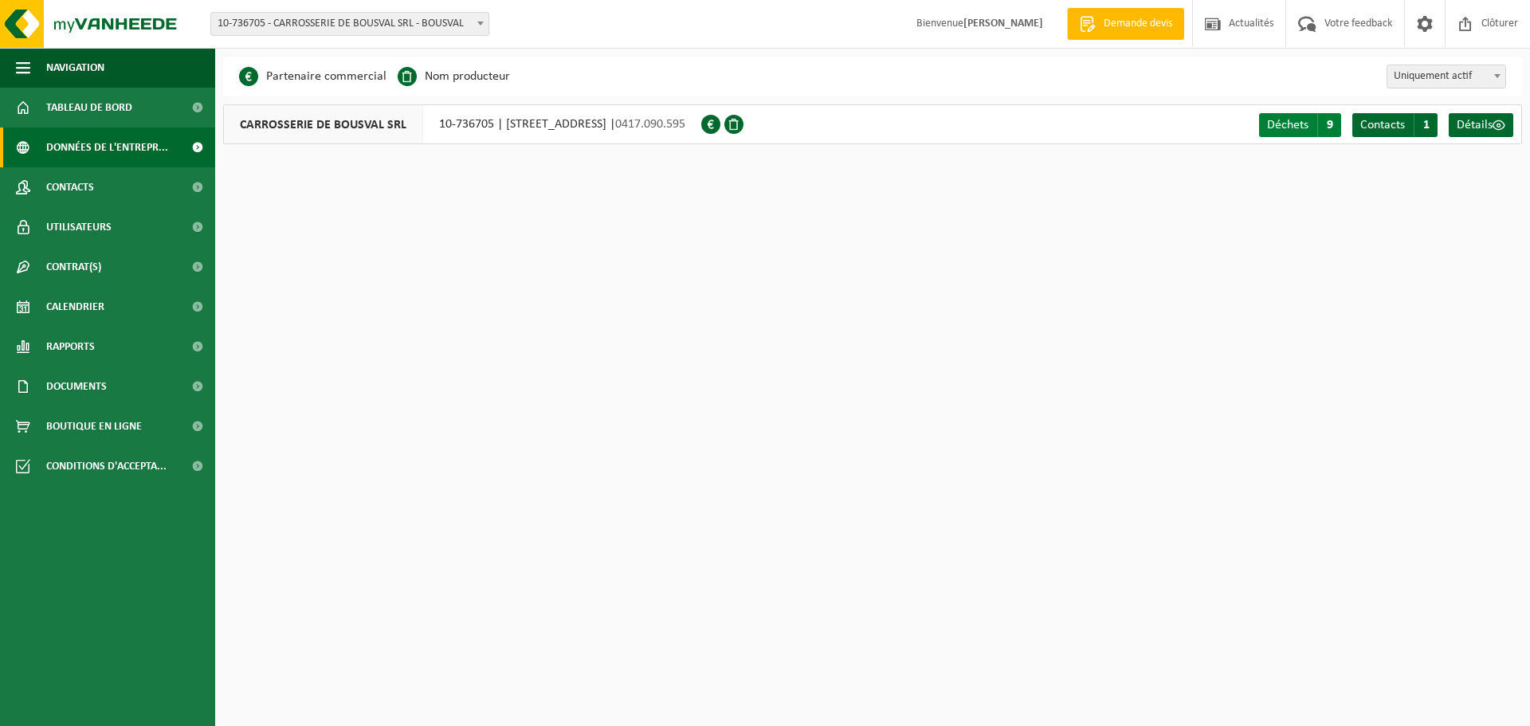
click at [1292, 121] on span "Déchets" at bounding box center [1287, 125] width 41 height 13
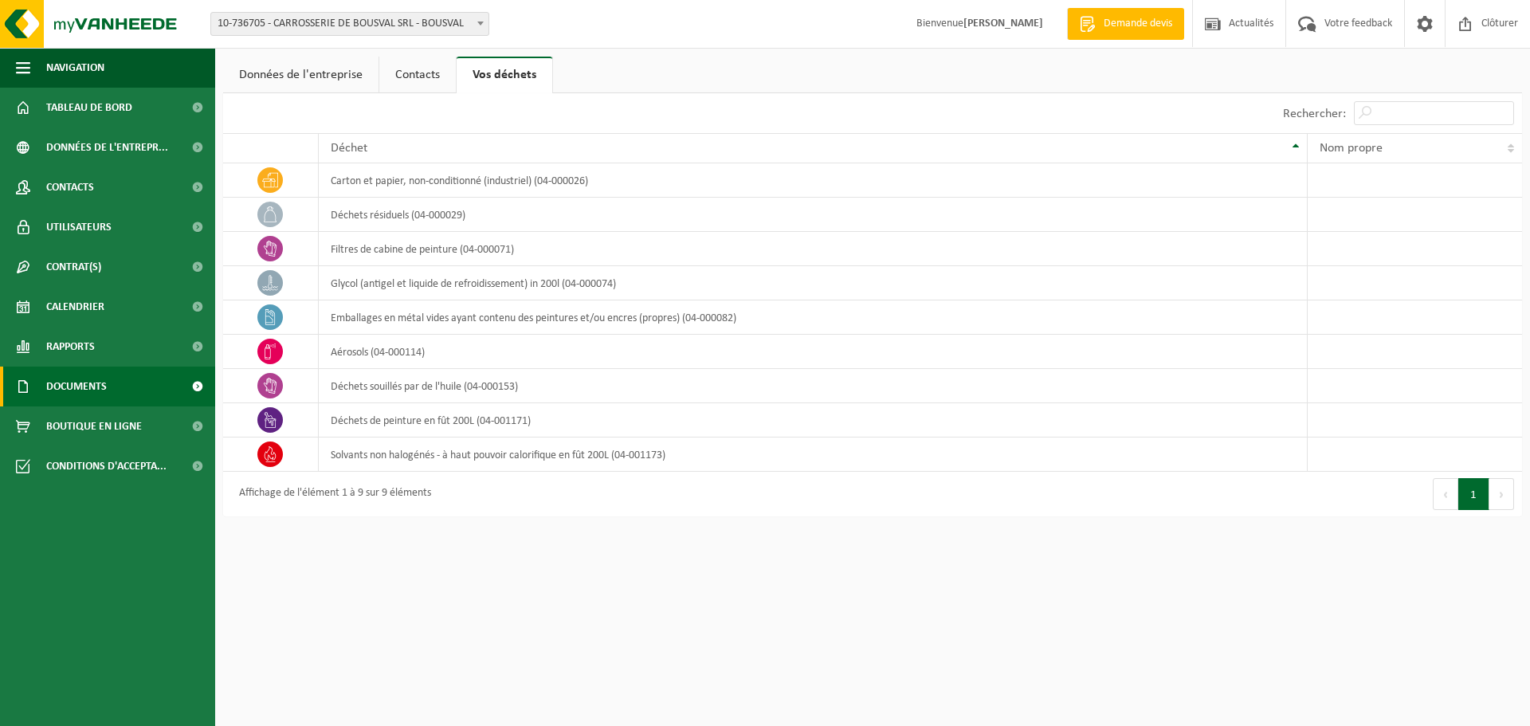
click at [88, 385] on span "Documents" at bounding box center [76, 387] width 61 height 40
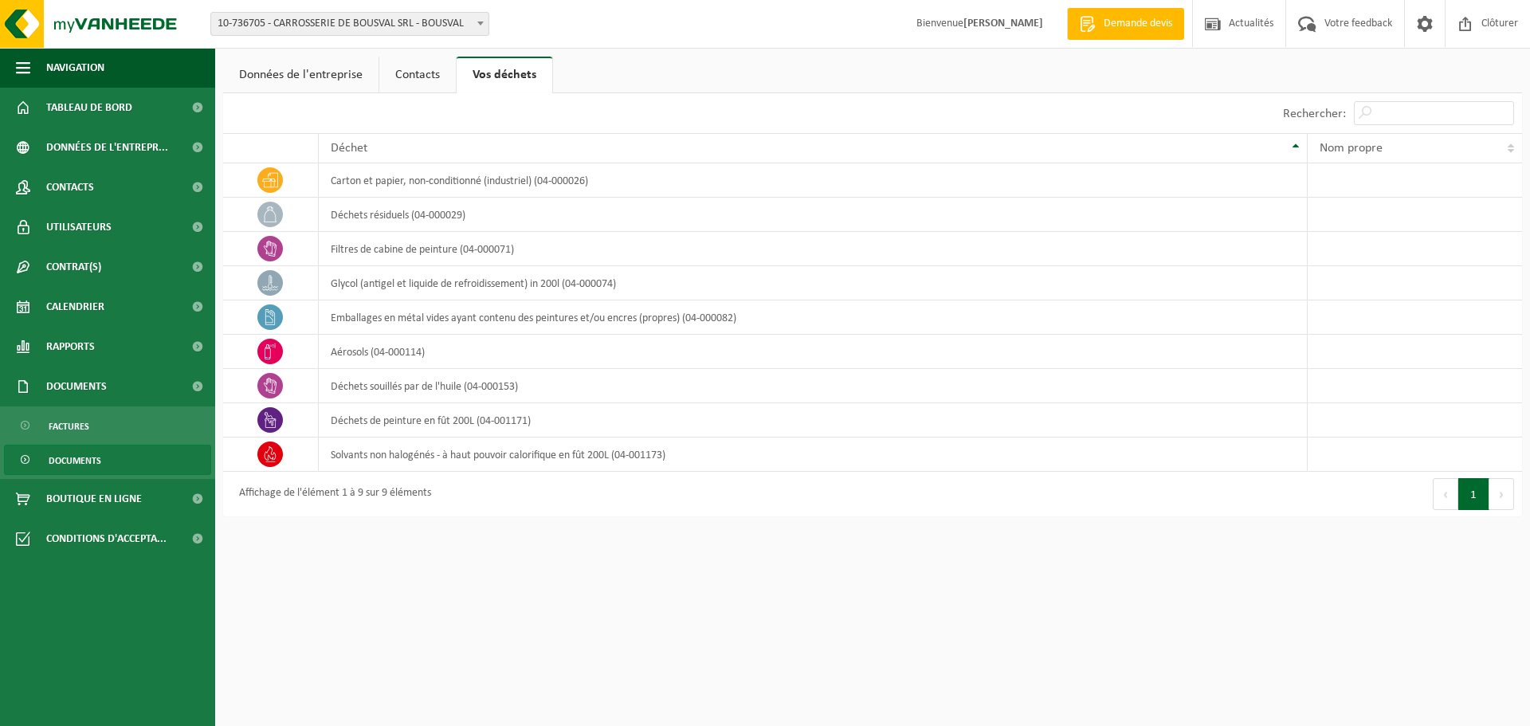
click at [84, 454] on span "Documents" at bounding box center [75, 460] width 53 height 30
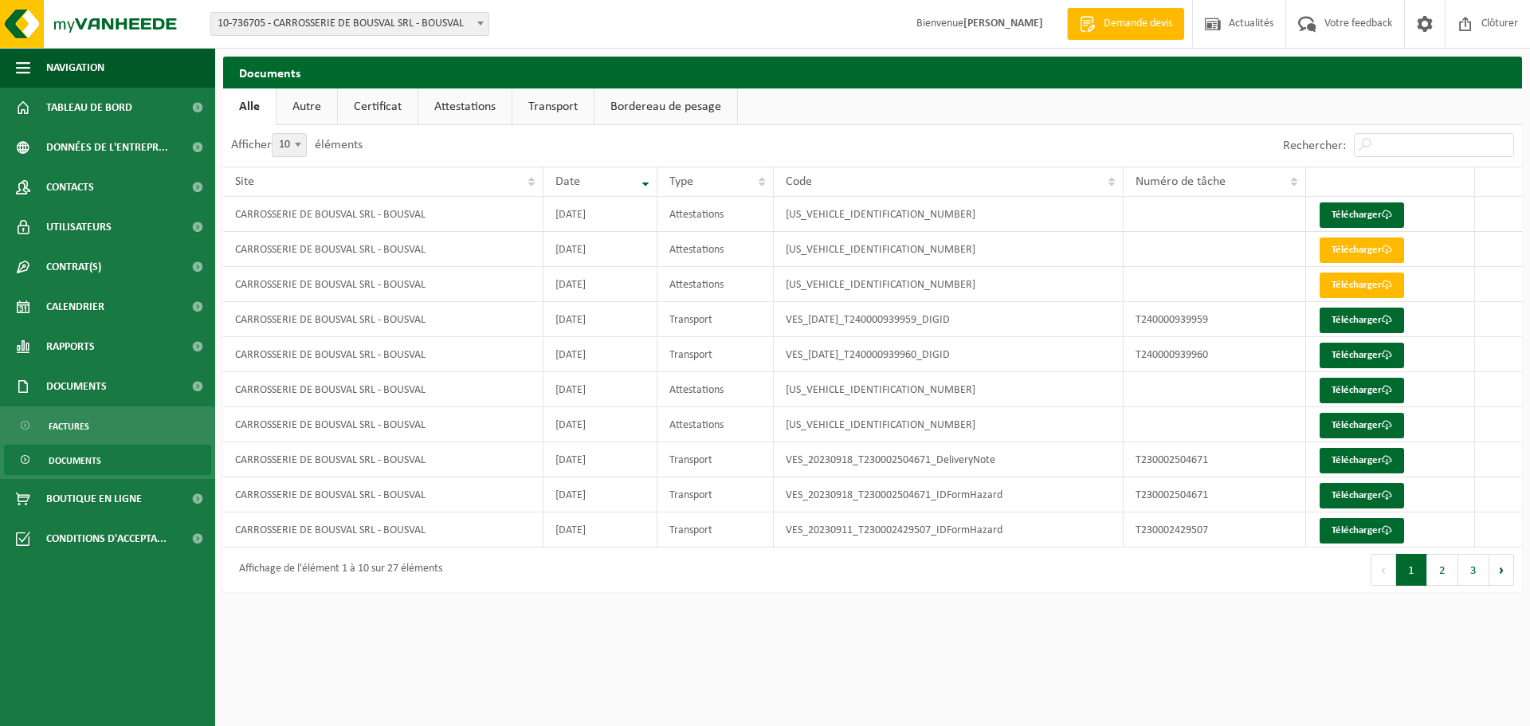
click at [325, 106] on link "Autre" at bounding box center [307, 106] width 61 height 37
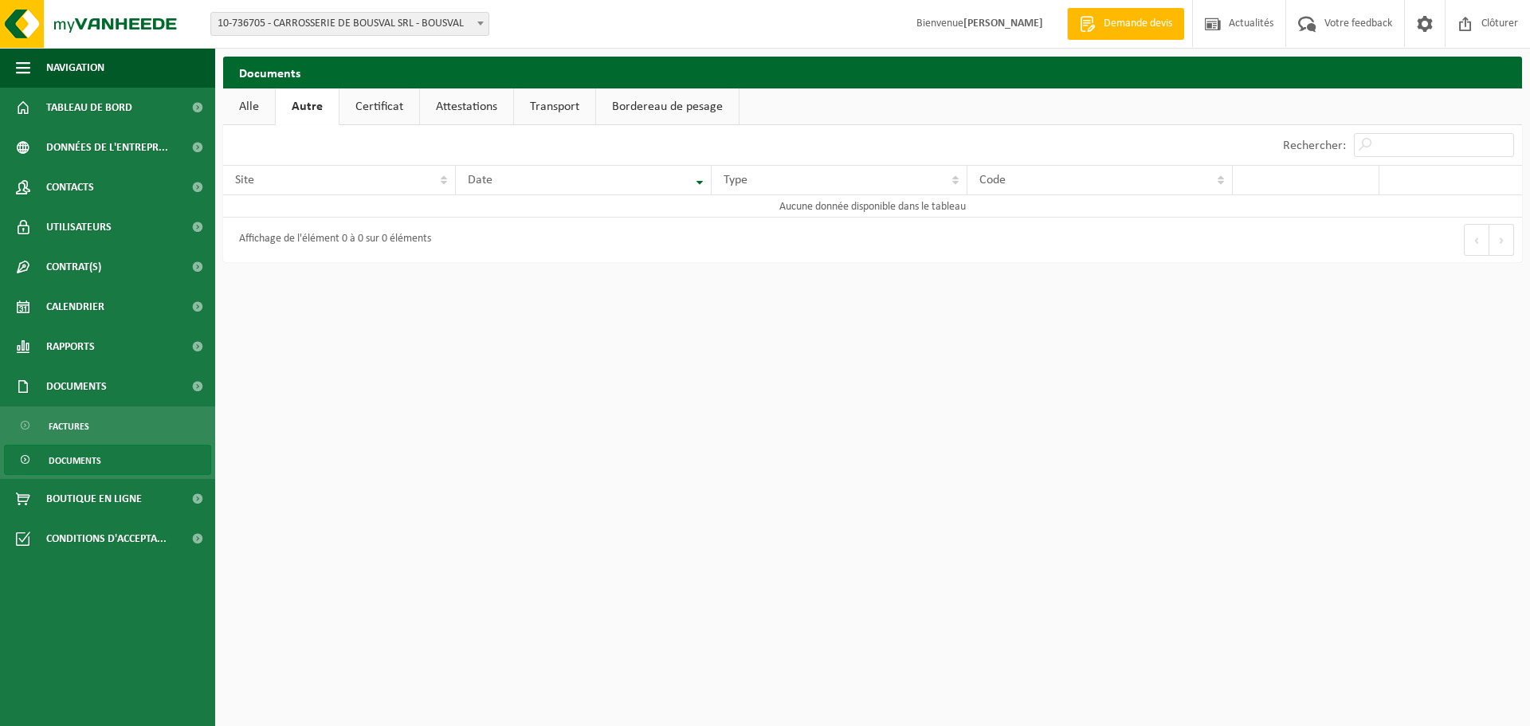
click at [373, 108] on link "Certificat" at bounding box center [379, 106] width 80 height 37
click at [459, 109] on link "Attestations" at bounding box center [464, 106] width 93 height 37
